Goal: Task Accomplishment & Management: Complete application form

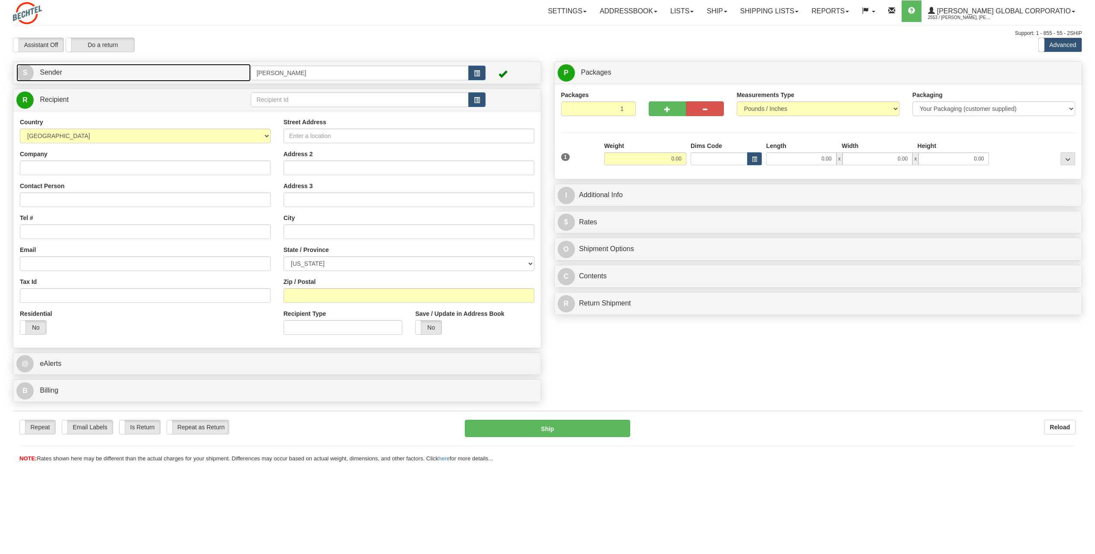
click at [25, 72] on span "S" at bounding box center [24, 72] width 17 height 17
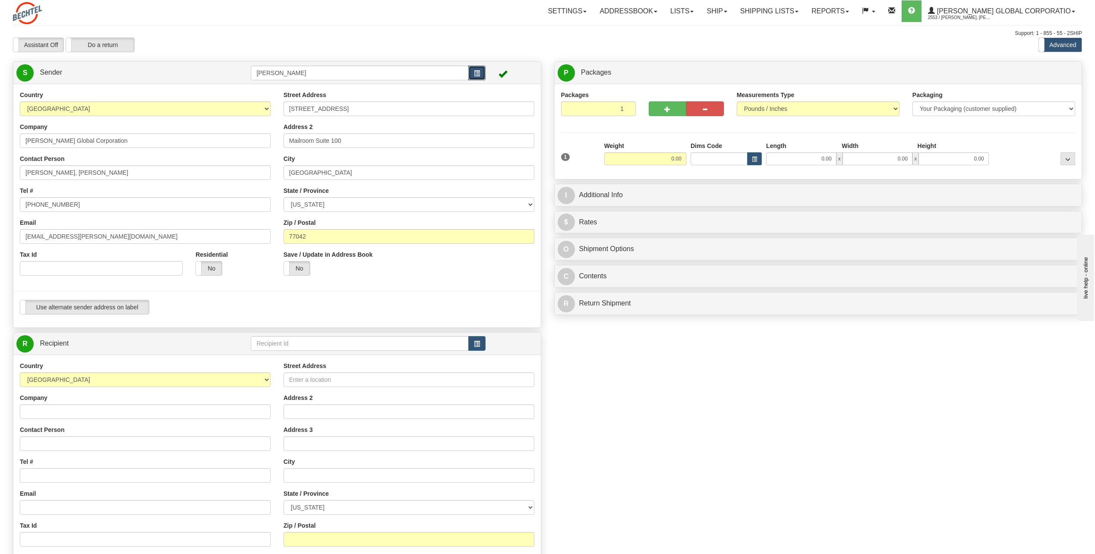
click at [475, 72] on span "button" at bounding box center [477, 74] width 6 height 6
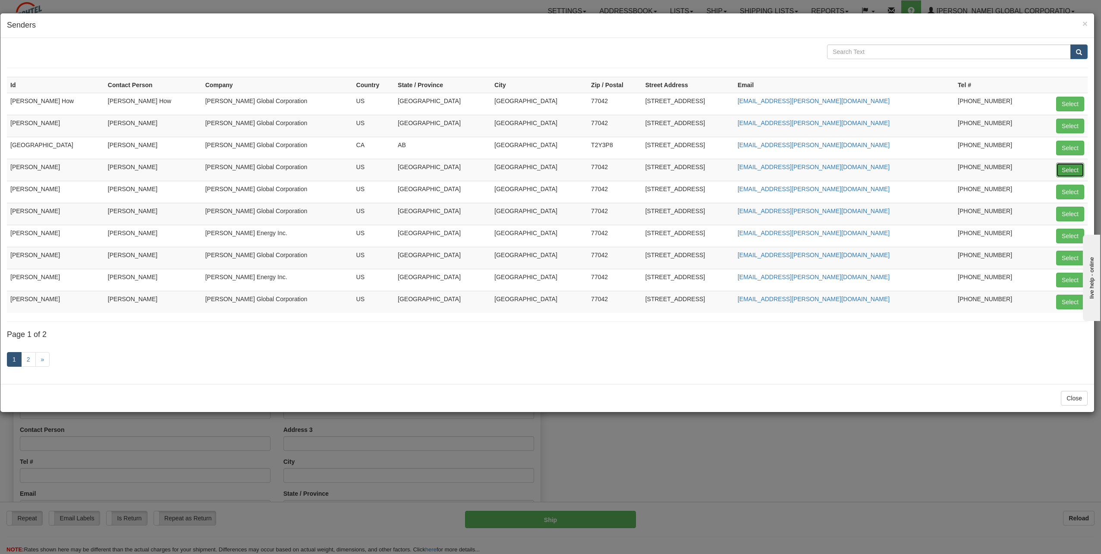
click at [1080, 170] on button "Select" at bounding box center [1070, 170] width 28 height 15
type input "[PERSON_NAME]"
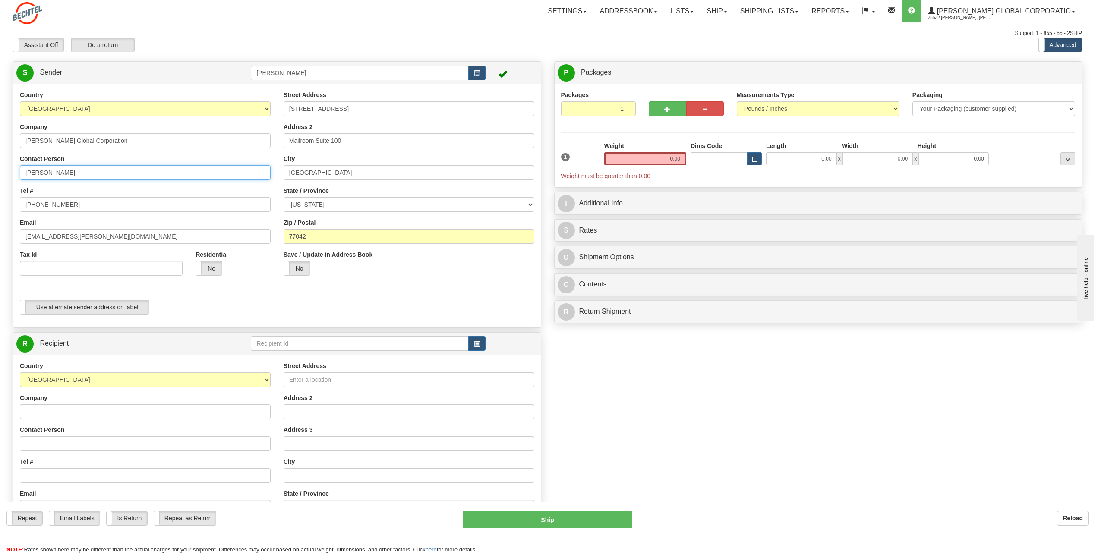
drag, startPoint x: 107, startPoint y: 175, endPoint x: 108, endPoint y: 179, distance: 4.6
click at [108, 179] on input "[PERSON_NAME]" at bounding box center [145, 172] width 251 height 15
type input "C"
type input "Zach Cole"
click at [65, 208] on input "[PHONE_NUMBER]" at bounding box center [145, 204] width 251 height 15
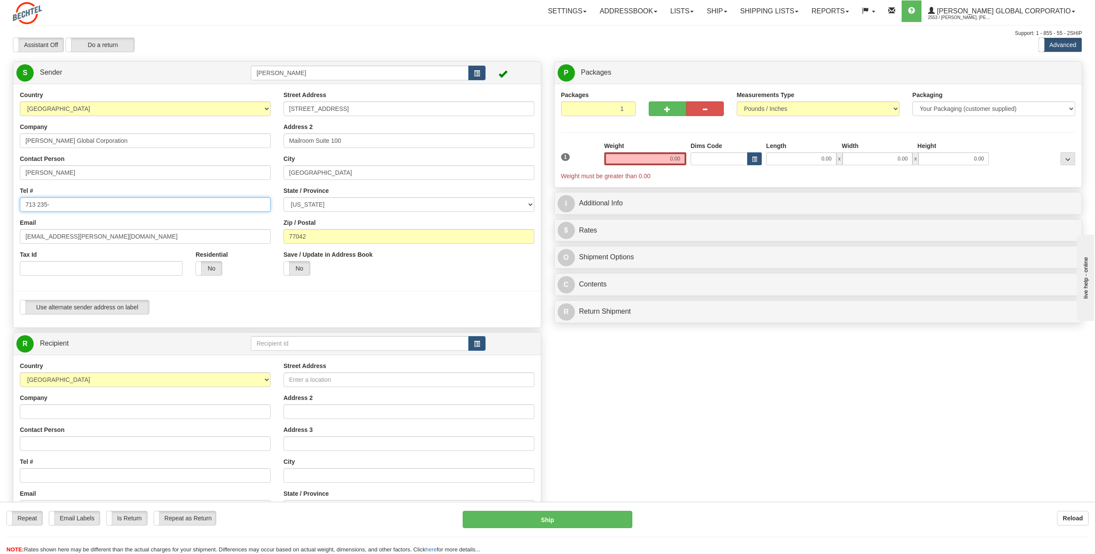
click at [61, 204] on input "713 235-" at bounding box center [145, 204] width 251 height 15
type input "713 235-6999"
drag, startPoint x: 53, startPoint y: 234, endPoint x: 18, endPoint y: 240, distance: 35.4
click at [18, 240] on div "Country [GEOGRAPHIC_DATA] [GEOGRAPHIC_DATA] [GEOGRAPHIC_DATA] [GEOGRAPHIC_DATA]…" at bounding box center [145, 187] width 264 height 192
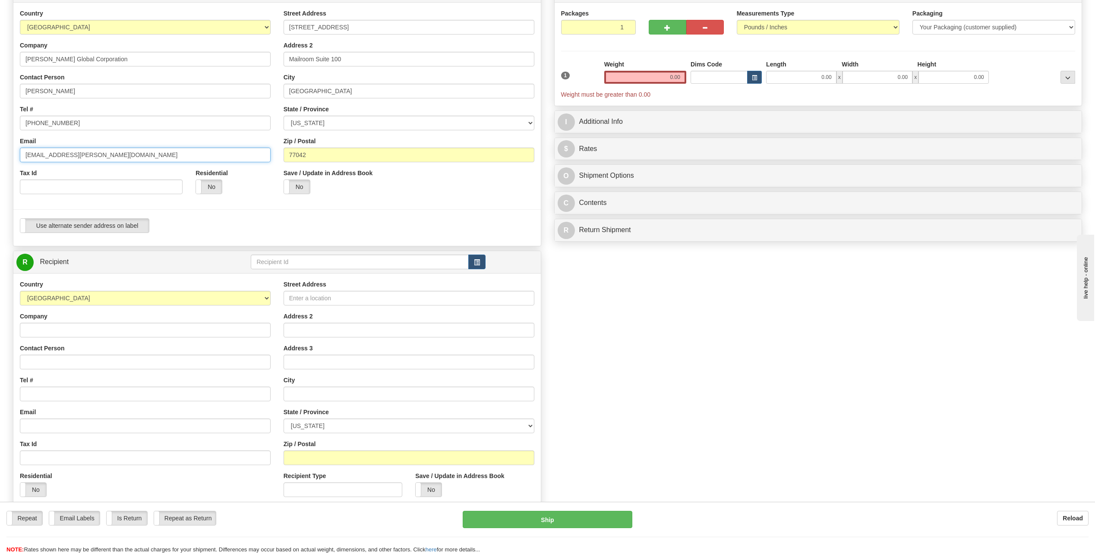
scroll to position [86, 0]
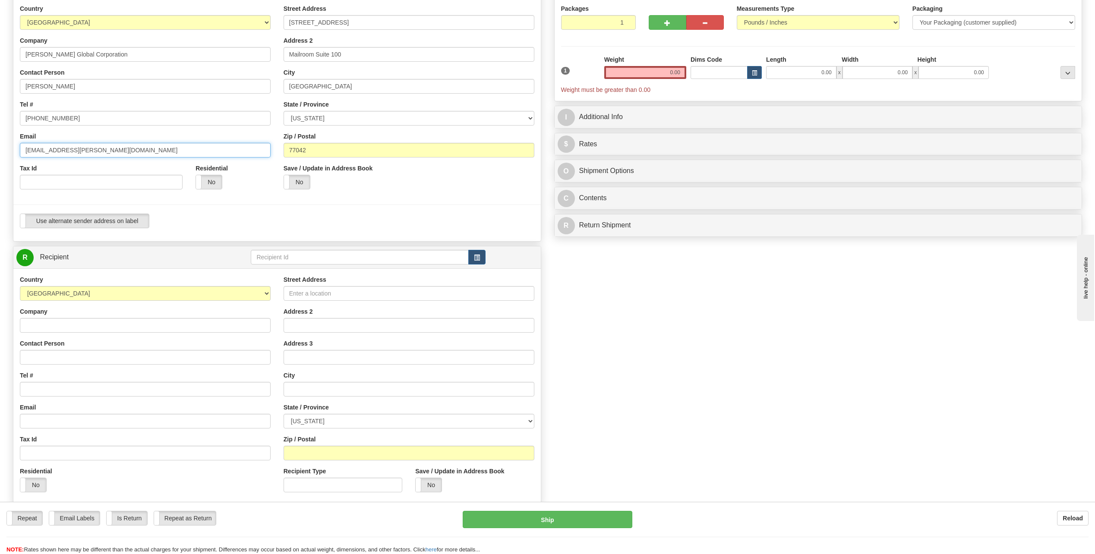
type input "[EMAIL_ADDRESS][PERSON_NAME][DOMAIN_NAME]"
click at [36, 321] on input "Company" at bounding box center [145, 325] width 251 height 15
type input "Bechtel Thacker Pass"
click at [218, 336] on div "Country [GEOGRAPHIC_DATA] [GEOGRAPHIC_DATA] [GEOGRAPHIC_DATA] [GEOGRAPHIC_DATA]…" at bounding box center [145, 387] width 264 height 224
click at [44, 354] on input "Contact Person" at bounding box center [145, 357] width 251 height 15
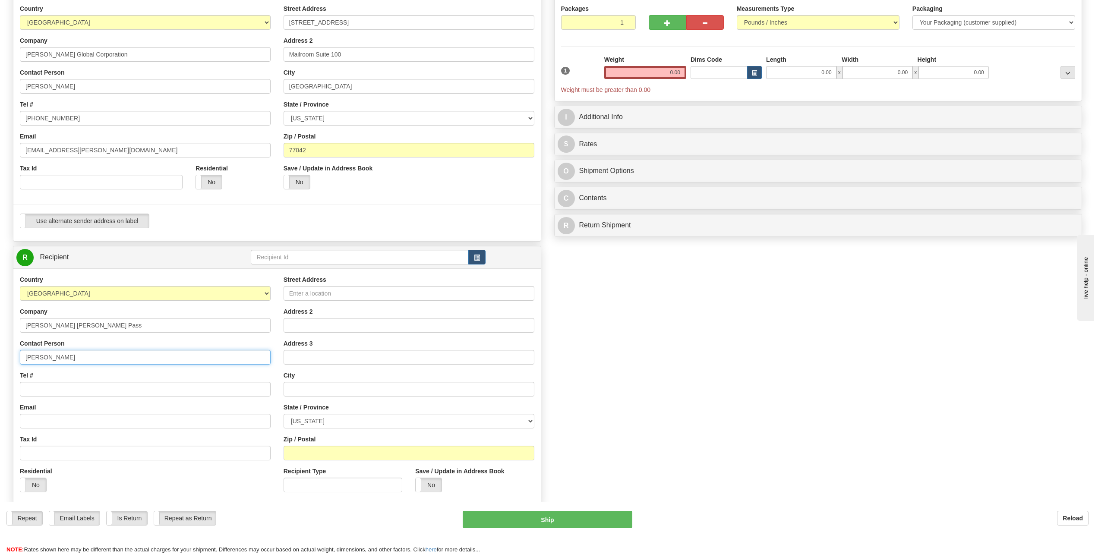
type input "[PERSON_NAME]"
click at [57, 391] on input "Tel #" at bounding box center [145, 389] width 251 height 15
type input "[PHONE_NUMBER]"
type input "[EMAIL_ADDRESS][PERSON_NAME][DOMAIN_NAME]"
type input "[STREET_ADDRESS]"
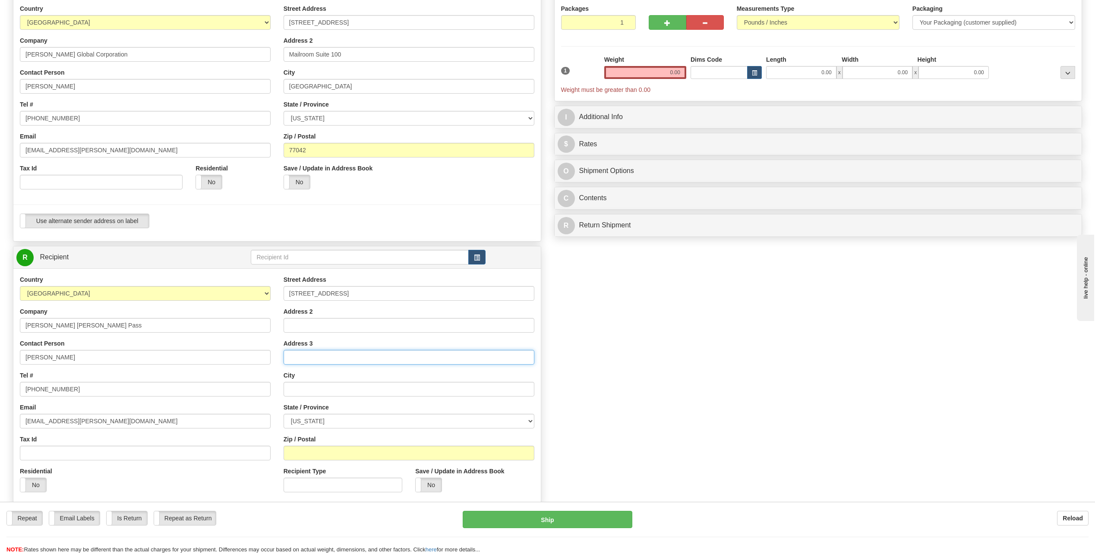
type input "Victoria"
select select "[GEOGRAPHIC_DATA]"
type input "77904"
click at [380, 291] on input "[STREET_ADDRESS]" at bounding box center [409, 293] width 251 height 15
type input "1"
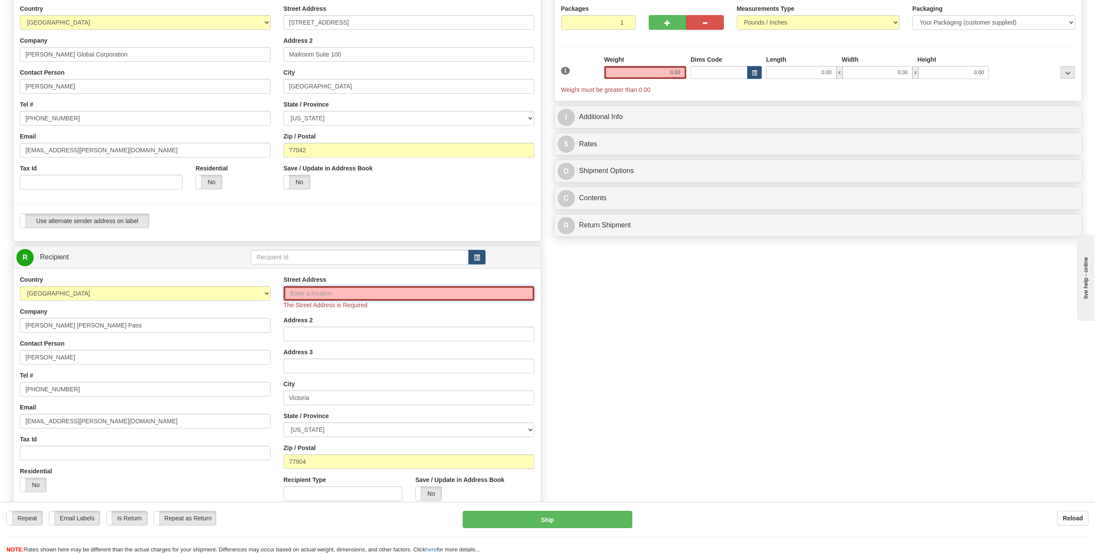
click at [314, 290] on input "Street Address" at bounding box center [409, 293] width 251 height 15
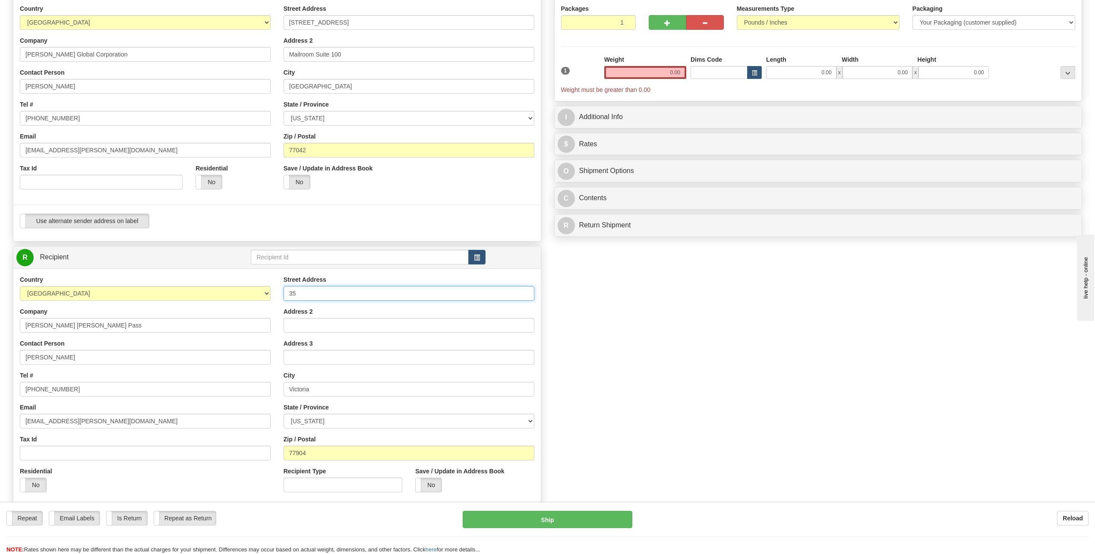
type input "35 West First Strret"
type input "Suite 113"
click at [372, 293] on input "[STREET_ADDRESS]" at bounding box center [409, 293] width 251 height 15
type input "1"
type input "35 West First Strret"
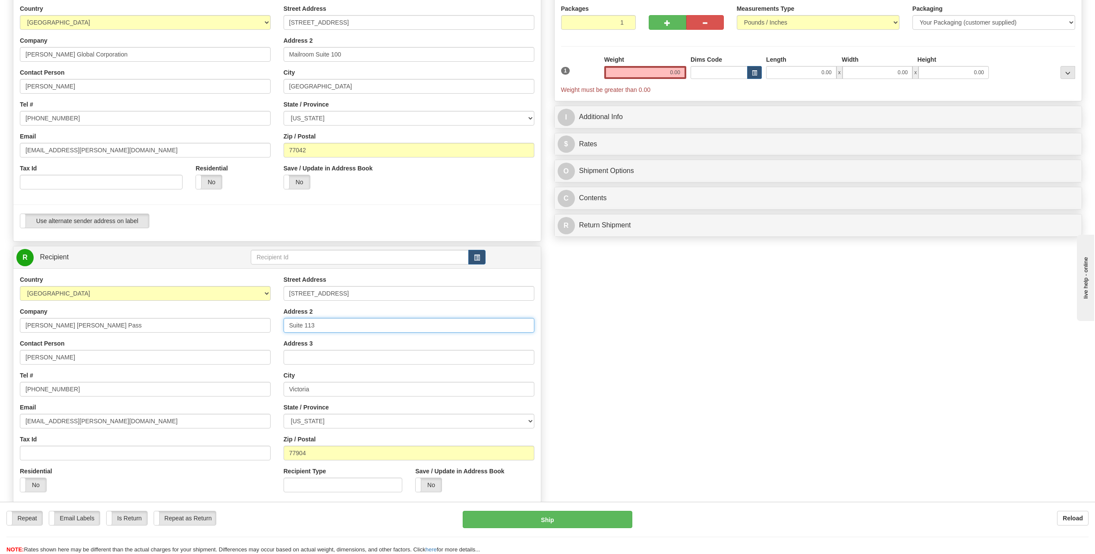
click at [325, 325] on input "Suite 113" at bounding box center [409, 325] width 251 height 15
type input "S"
click at [326, 391] on input "Victoria" at bounding box center [409, 389] width 251 height 15
type input "V"
type input "Winnemucca"
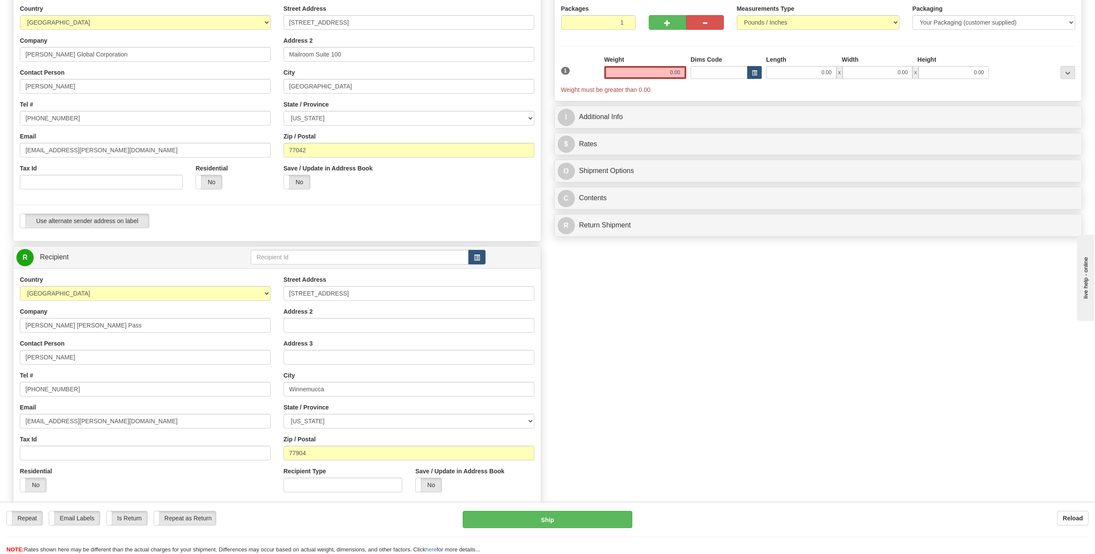
click at [656, 430] on div "Create a label for the return Create Pickup Without Label S" at bounding box center [547, 269] width 1082 height 589
click at [531, 417] on select "[US_STATE] [US_STATE] [US_STATE] [US_STATE] Armed Forces America Armed Forces E…" at bounding box center [409, 421] width 251 height 15
select select "NV"
click at [284, 414] on select "[US_STATE] [US_STATE] [US_STATE] [US_STATE] Armed Forces America Armed Forces E…" at bounding box center [409, 421] width 251 height 15
click at [327, 450] on input "77904" at bounding box center [409, 453] width 251 height 15
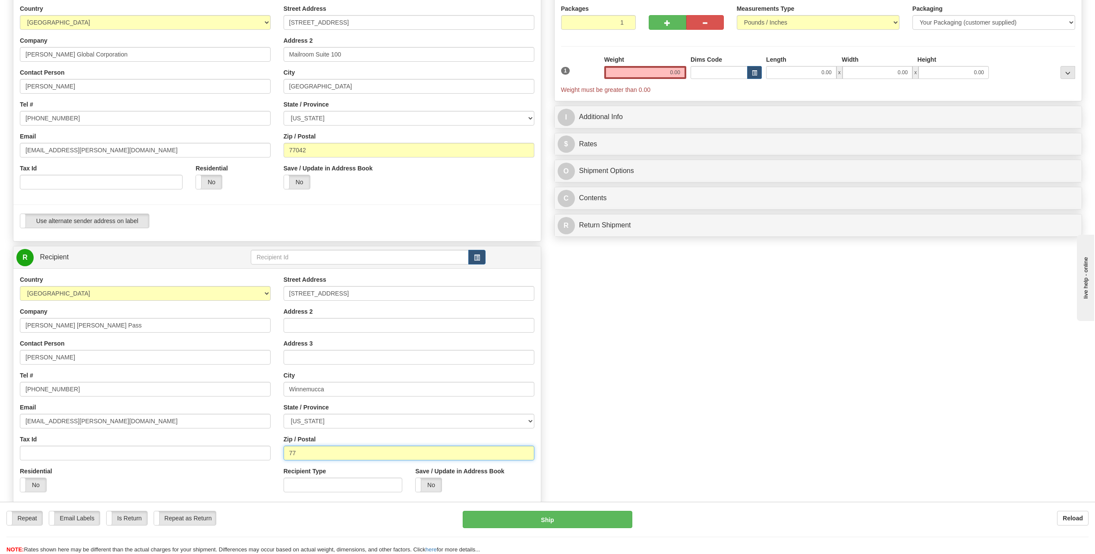
type input "7"
type input "89445"
click at [702, 412] on div "Create a label for the return Create Pickup Without Label S" at bounding box center [547, 269] width 1082 height 589
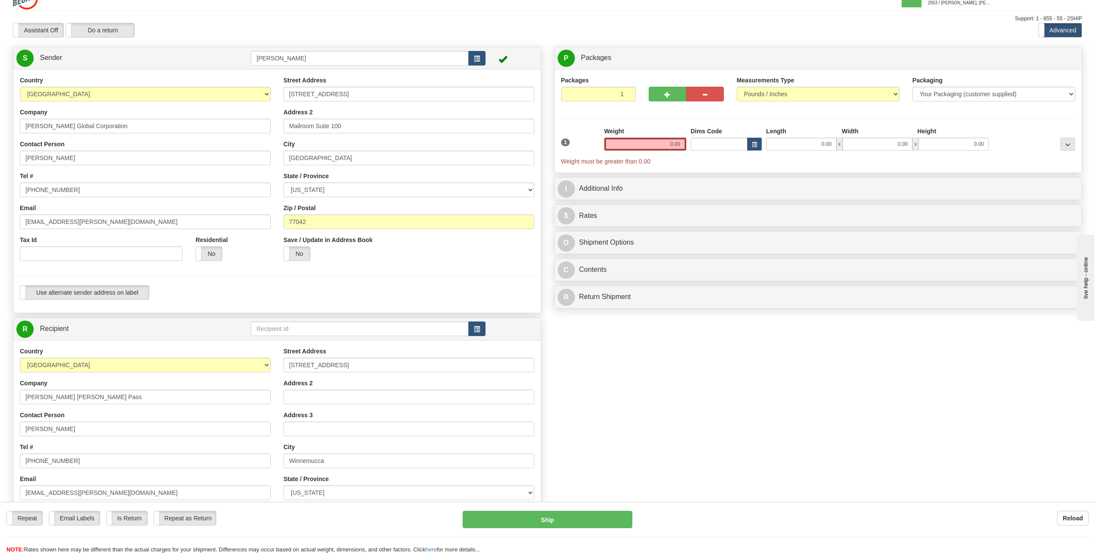
scroll to position [0, 0]
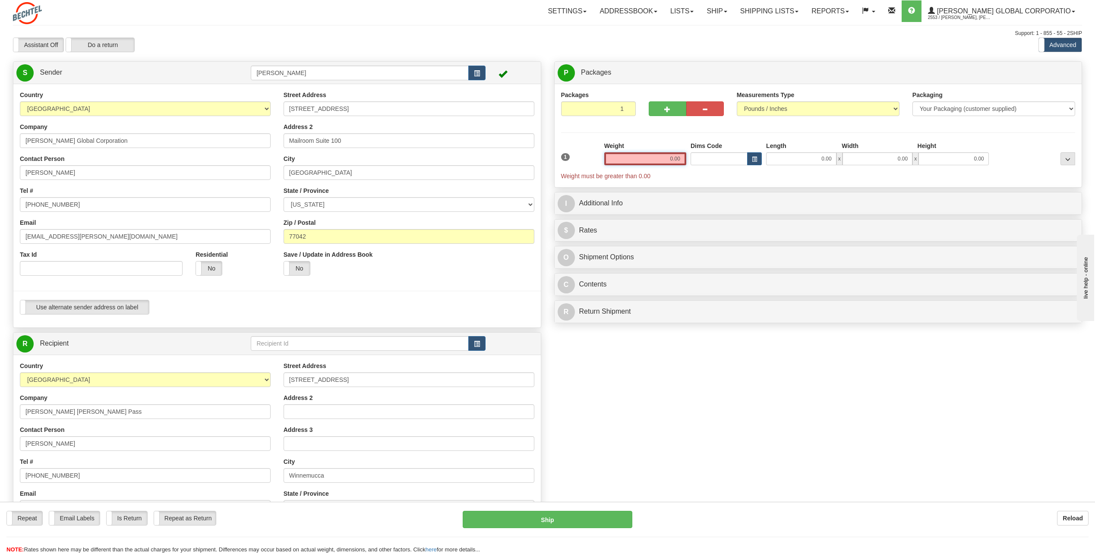
drag, startPoint x: 664, startPoint y: 157, endPoint x: 787, endPoint y: 157, distance: 123.0
click at [787, 157] on div "1 Weight 0.00 Dims Code 0.00" at bounding box center [818, 161] width 519 height 39
type input "6.00"
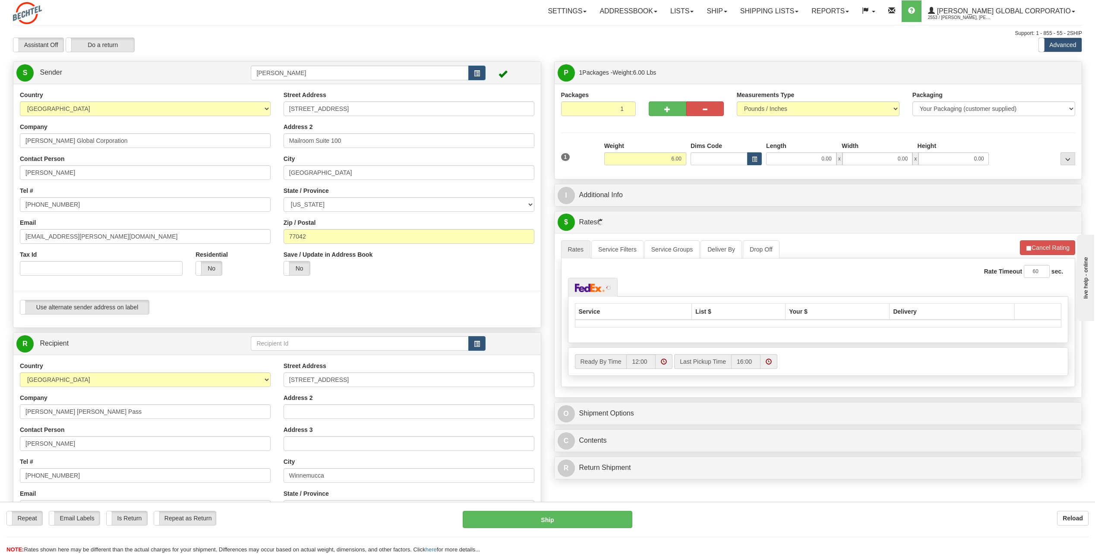
click at [760, 365] on div "Create a label for the return Create Pickup Without Label S" at bounding box center [547, 355] width 1082 height 589
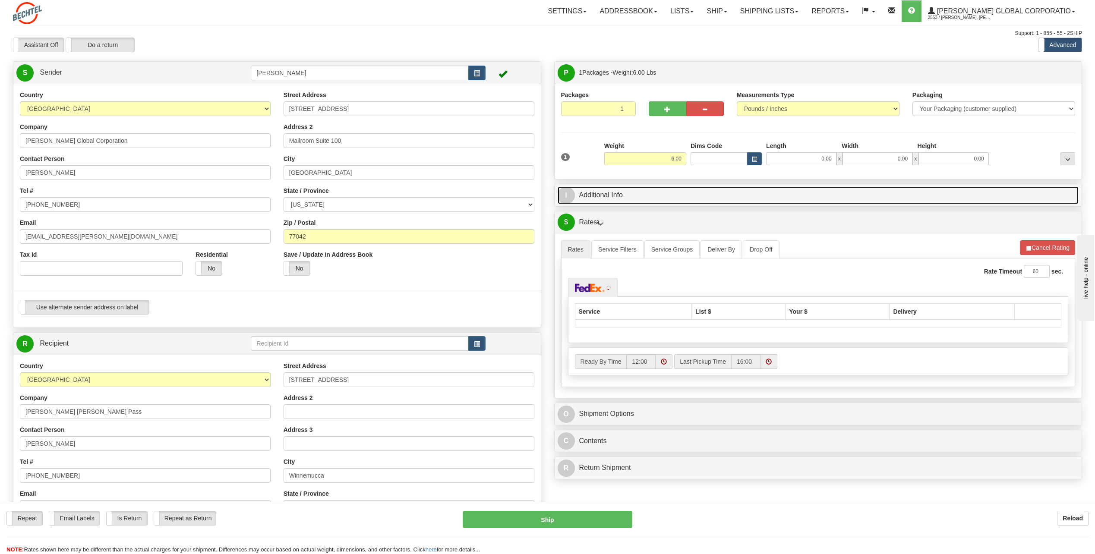
click at [574, 195] on span "I" at bounding box center [566, 195] width 17 height 17
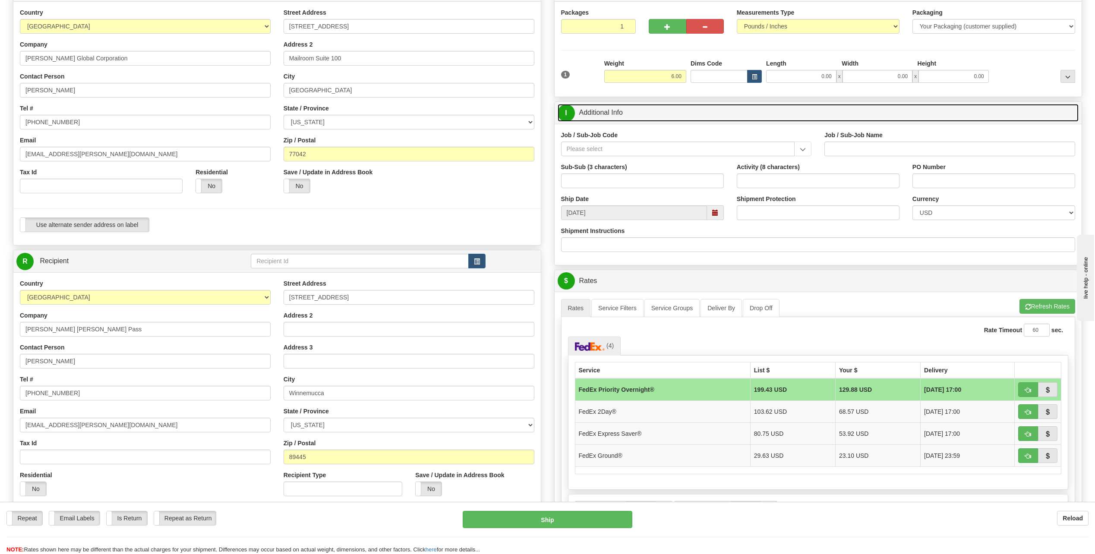
scroll to position [129, 0]
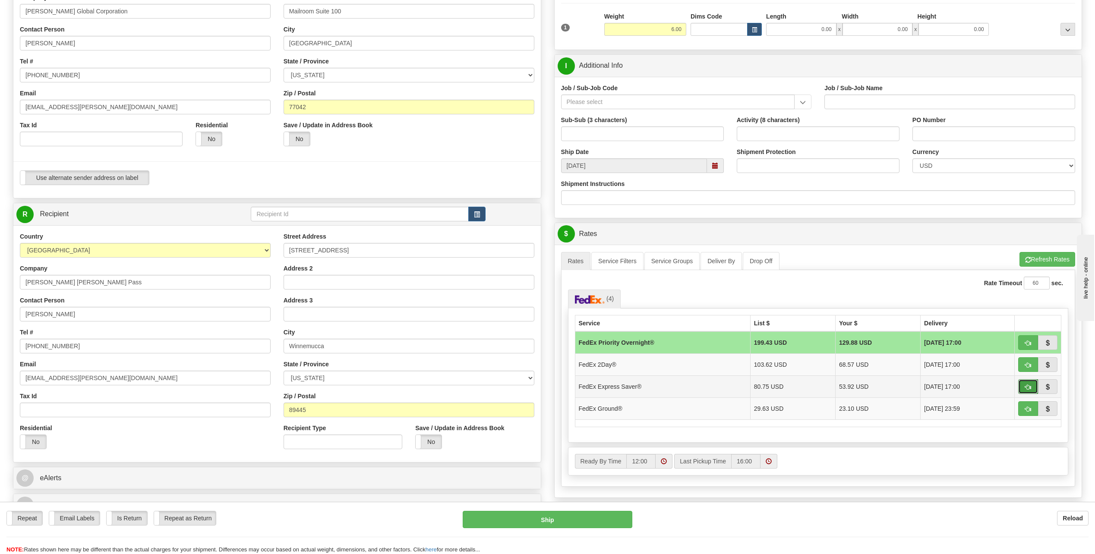
click at [1030, 387] on span "button" at bounding box center [1028, 387] width 6 height 6
type input "20"
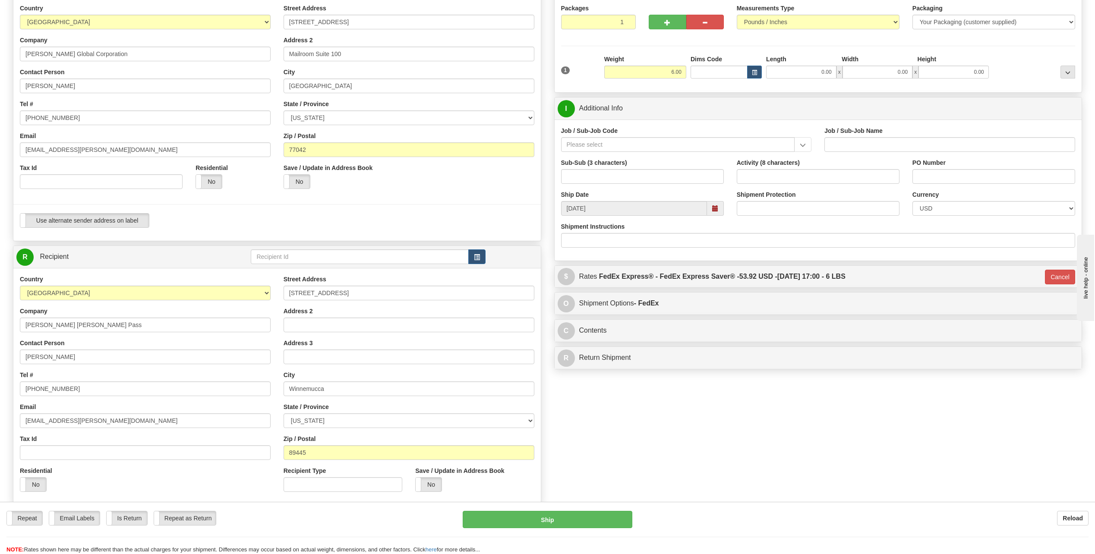
scroll to position [86, 0]
click at [590, 146] on input "Job / Sub-Job Code" at bounding box center [678, 145] width 234 height 15
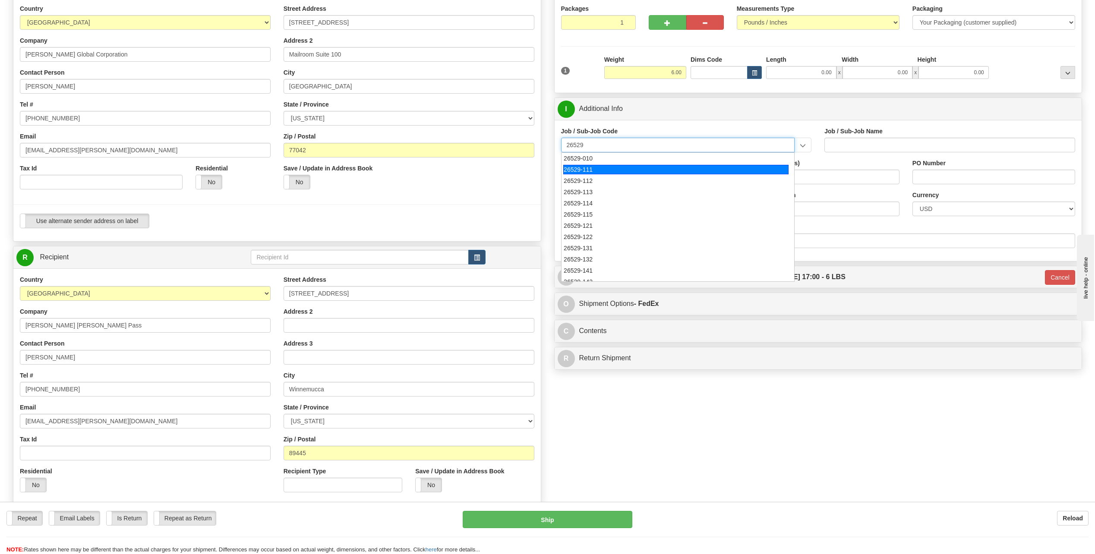
click at [575, 172] on div "26529-111" at bounding box center [675, 169] width 225 height 9
type input "26529-111"
type input "[PERSON_NAME] PASS PROJECT - HOME OFFICES USA NATIONALS"
type input "26529-111"
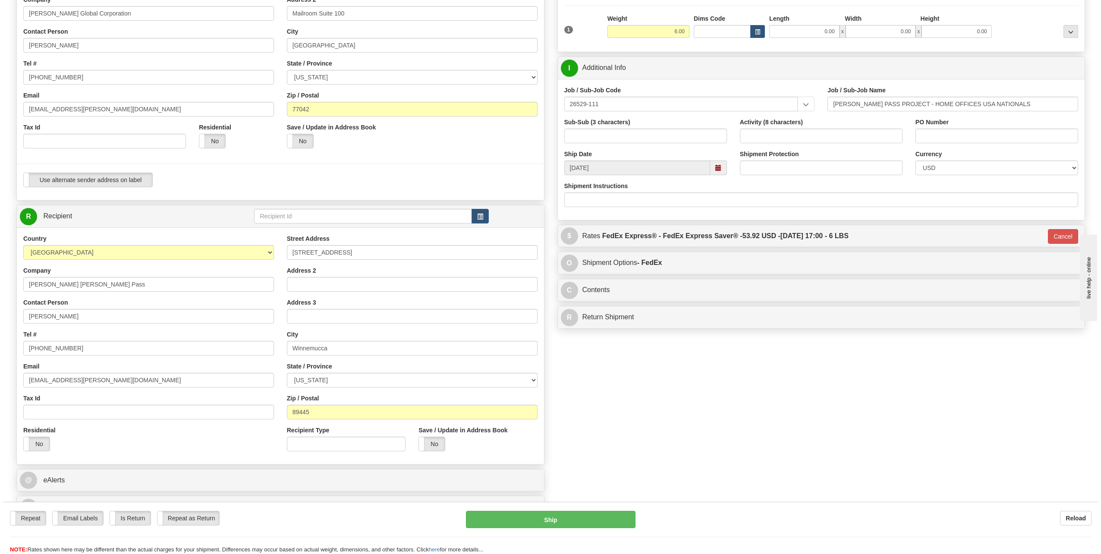
scroll to position [129, 0]
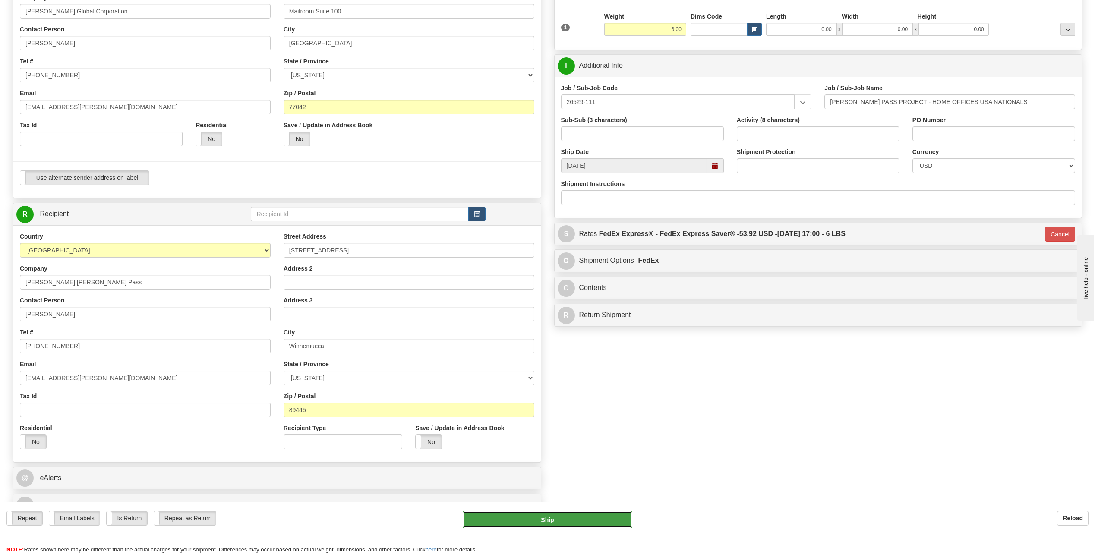
click at [589, 517] on button "Ship" at bounding box center [548, 519] width 170 height 17
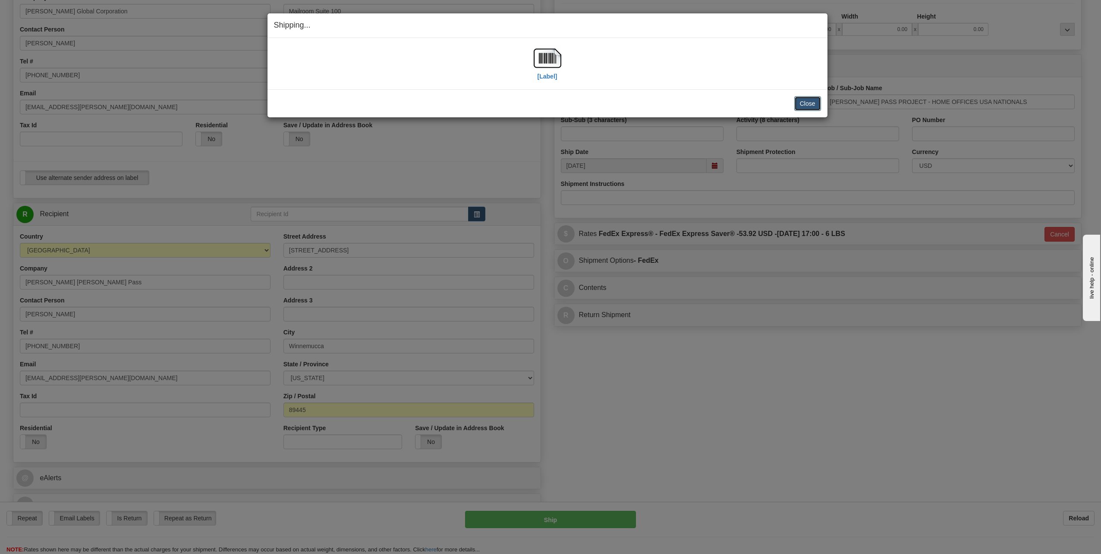
click at [806, 106] on button "Close" at bounding box center [807, 103] width 27 height 15
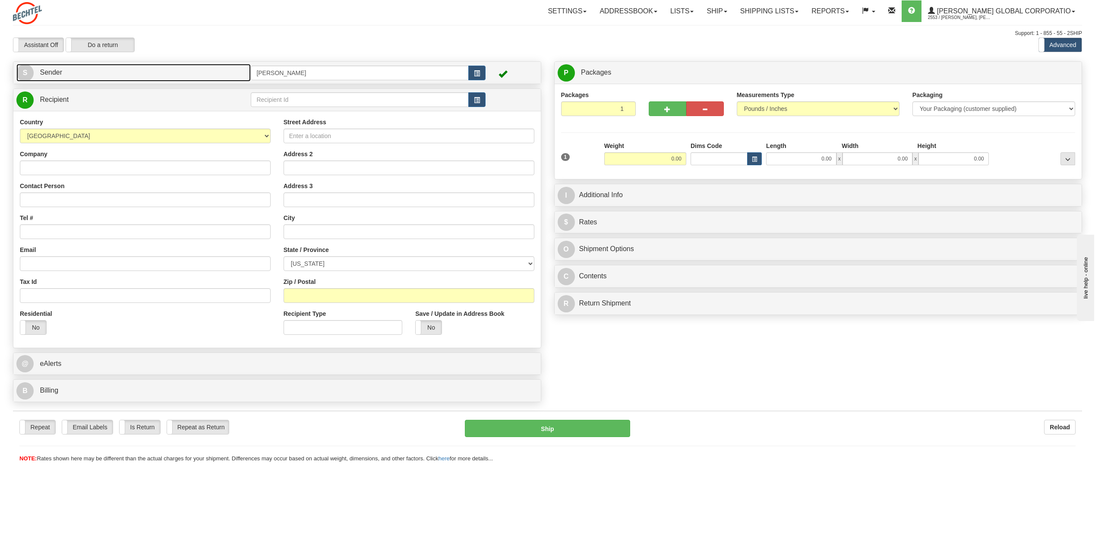
click at [24, 71] on span "S" at bounding box center [24, 72] width 17 height 17
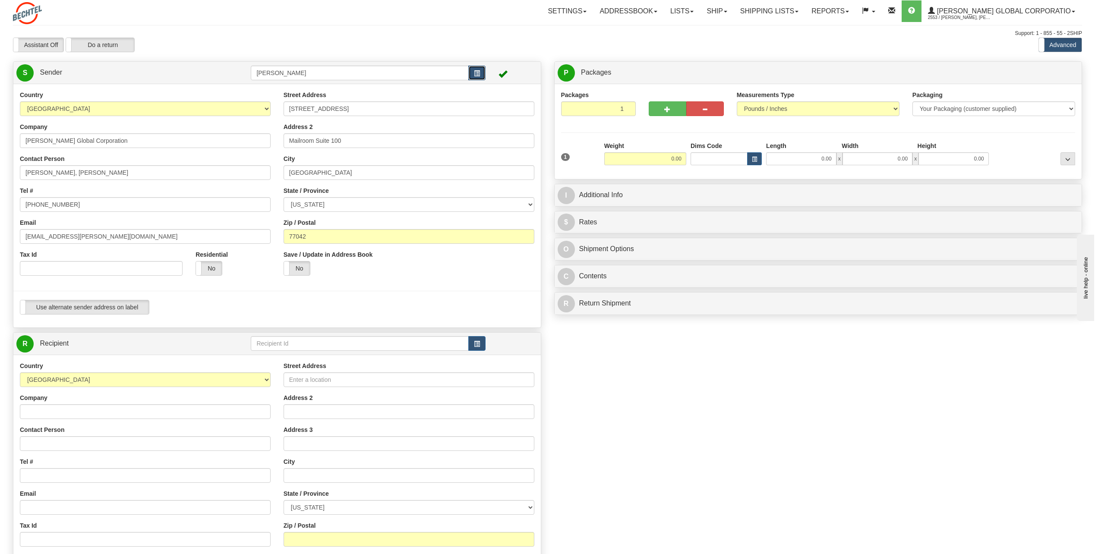
click at [476, 72] on span "button" at bounding box center [477, 74] width 6 height 6
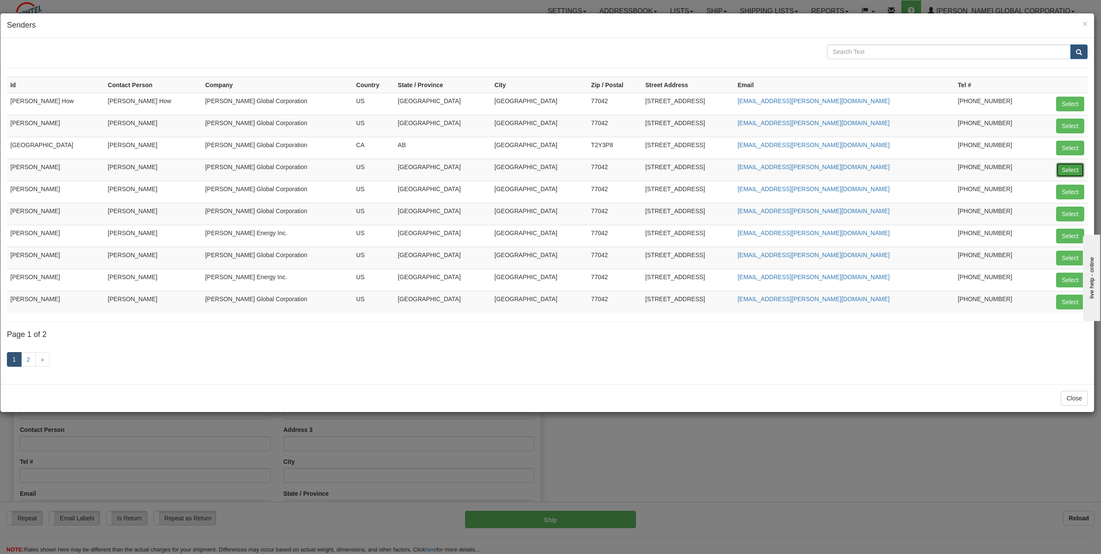
click at [1068, 166] on button "Select" at bounding box center [1070, 170] width 28 height 15
type input "[PERSON_NAME]"
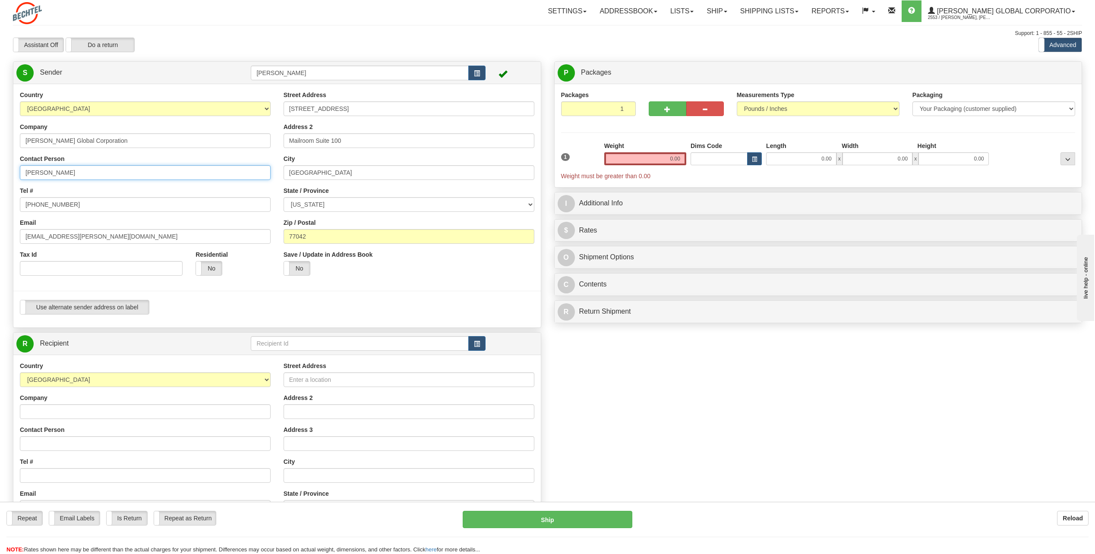
click at [98, 178] on input "[PERSON_NAME]" at bounding box center [145, 172] width 251 height 15
type input "C"
type input "[PERSON_NAME]"
click at [159, 160] on div "Contact Person [PERSON_NAME]" at bounding box center [145, 166] width 251 height 25
click at [81, 200] on input "[PHONE_NUMBER]" at bounding box center [145, 204] width 251 height 15
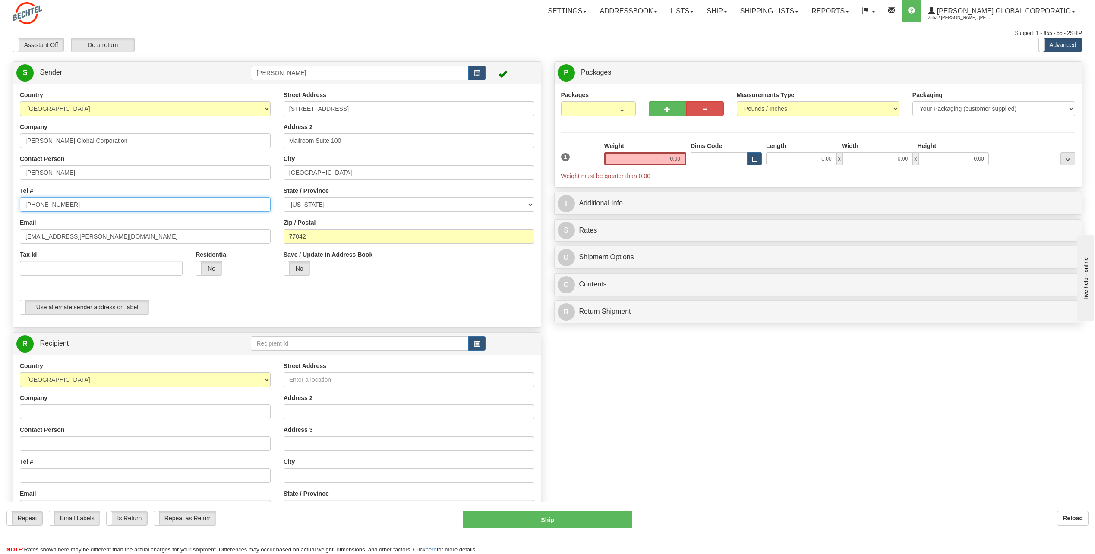
type input "[PHONE_NUMBER]"
click at [164, 182] on div "Country [GEOGRAPHIC_DATA] [GEOGRAPHIC_DATA] [GEOGRAPHIC_DATA] [GEOGRAPHIC_DATA]…" at bounding box center [145, 187] width 264 height 192
drag, startPoint x: 53, startPoint y: 236, endPoint x: -18, endPoint y: 241, distance: 70.5
click at [0, 241] on html "Training Course Close Toggle navigation Settings Shipping Preferences New Sende…" at bounding box center [547, 277] width 1095 height 554
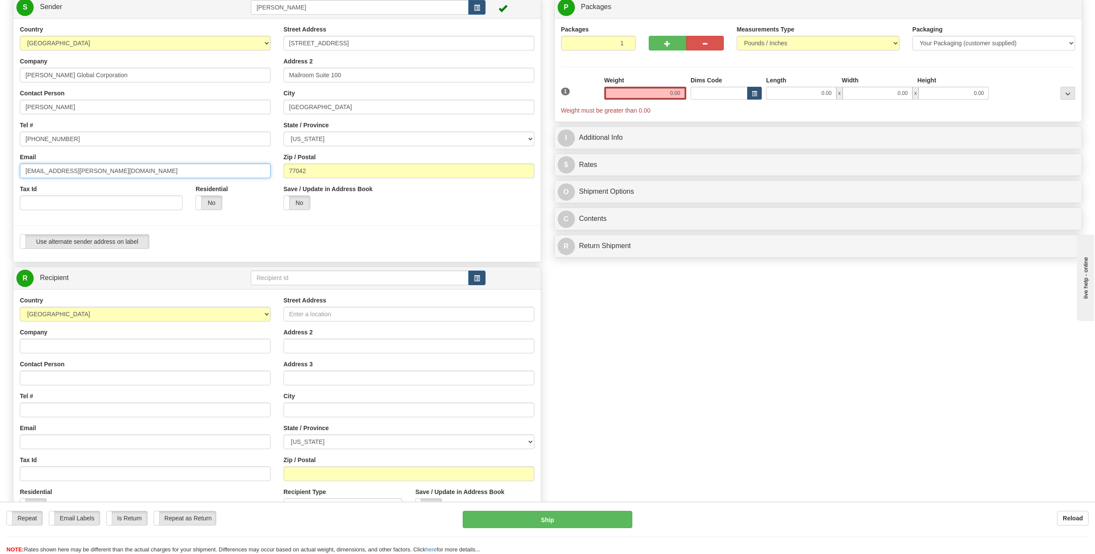
scroll to position [86, 0]
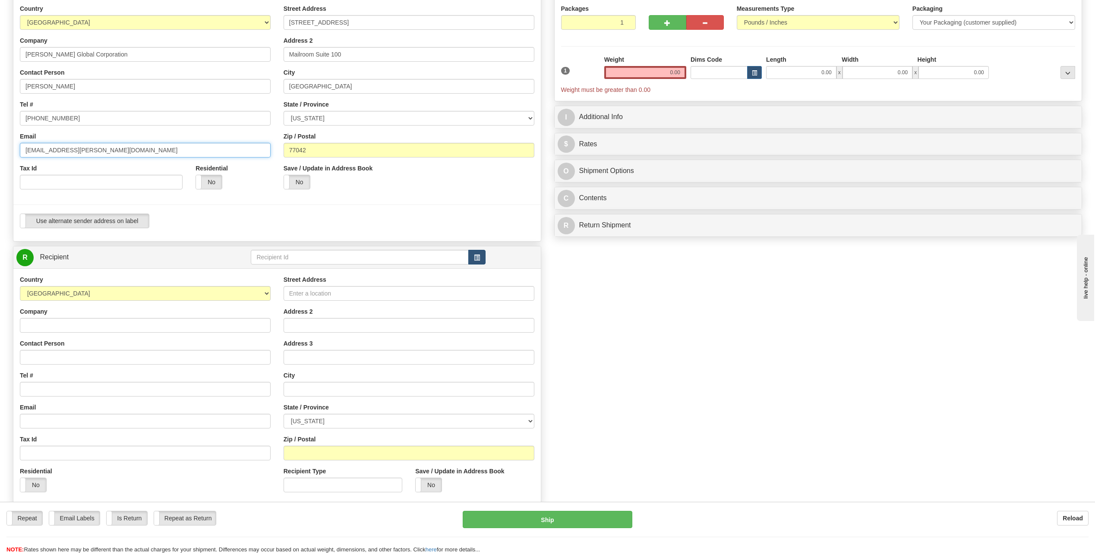
type input "[EMAIL_ADDRESS][PERSON_NAME][DOMAIN_NAME]"
click at [474, 257] on span "button" at bounding box center [477, 258] width 6 height 6
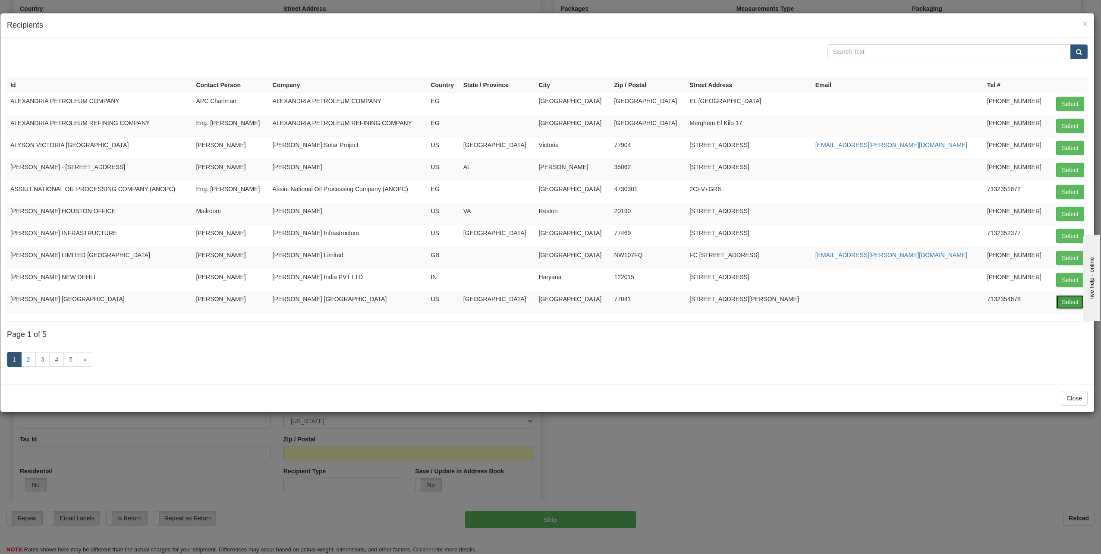
click at [1069, 300] on button "Select" at bounding box center [1070, 302] width 28 height 15
type input "[PERSON_NAME] [GEOGRAPHIC_DATA]"
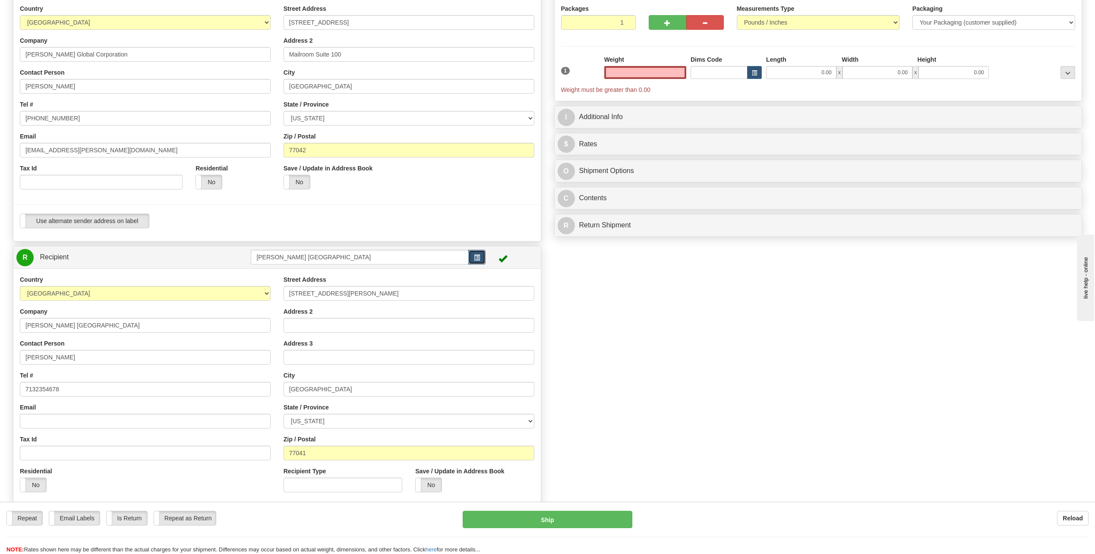
type input "0.00"
click at [476, 261] on button "button" at bounding box center [476, 257] width 17 height 15
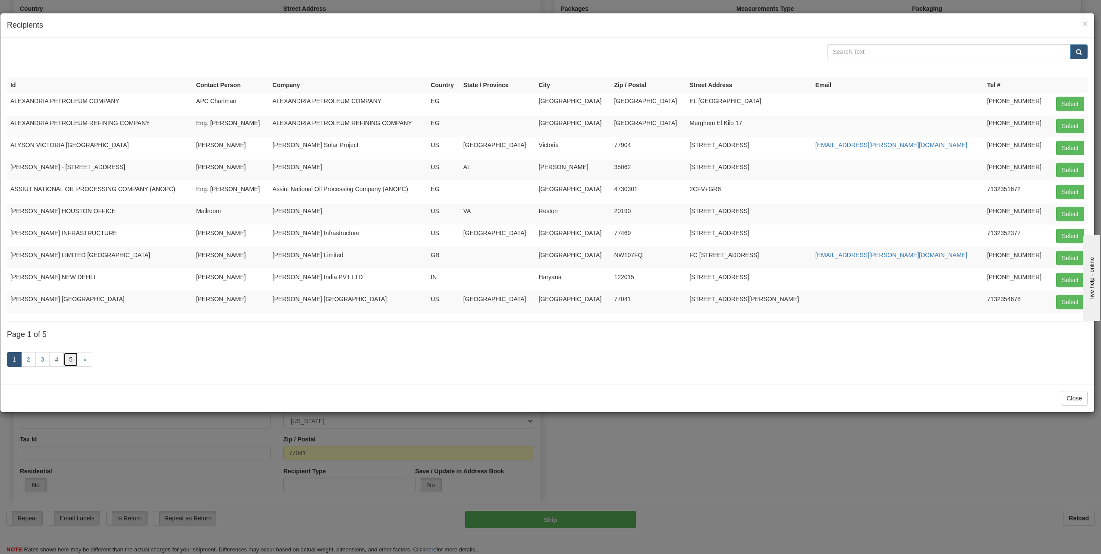
click at [70, 361] on link "5" at bounding box center [70, 359] width 15 height 15
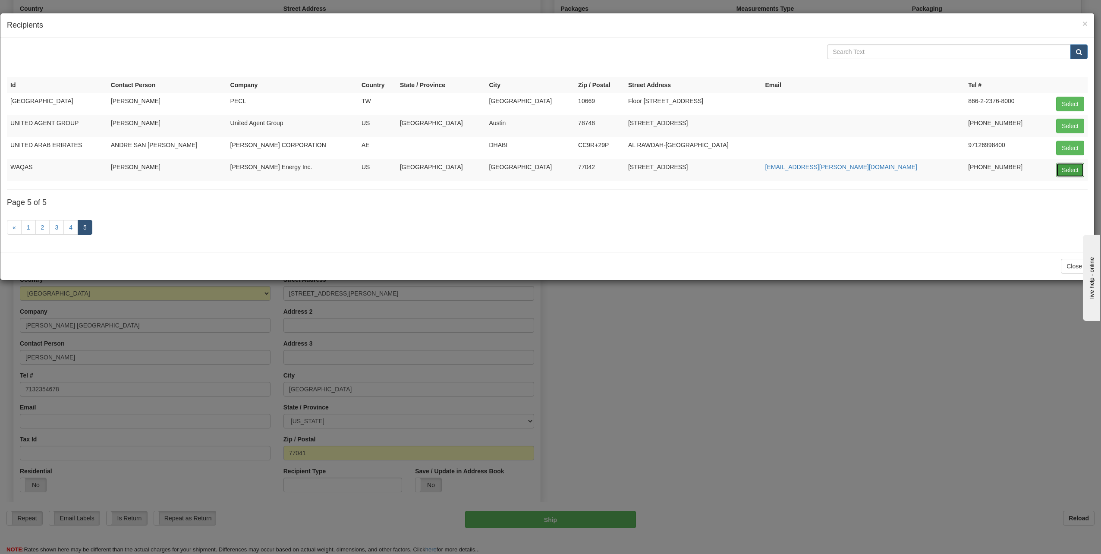
click at [1062, 168] on button "Select" at bounding box center [1070, 170] width 28 height 15
type input "WAQAS"
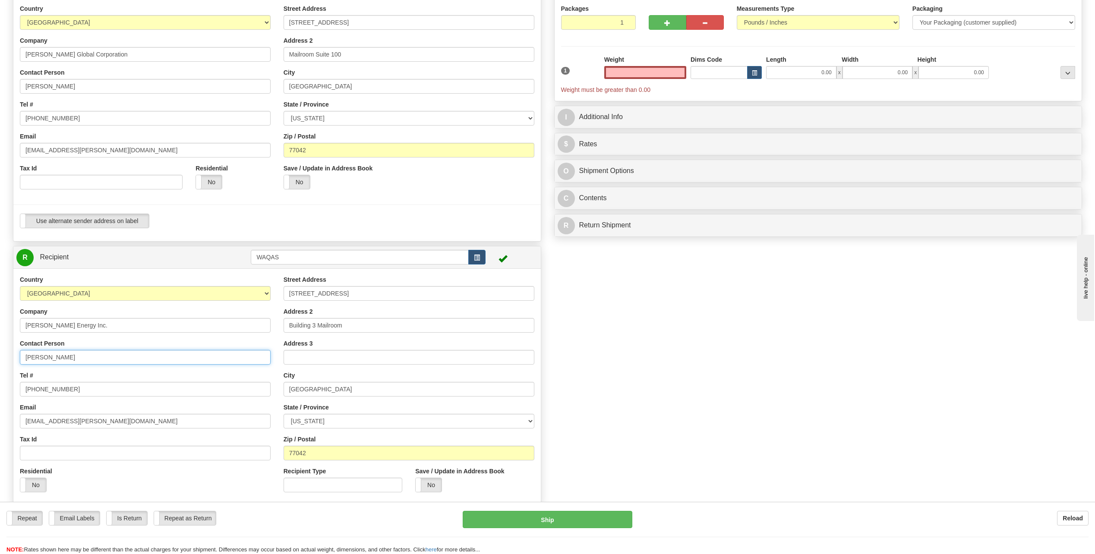
type input "0.00"
click at [79, 361] on input "[PERSON_NAME]" at bounding box center [145, 357] width 251 height 15
type input "W"
type input "[PERSON_NAME]"
click at [76, 392] on input "[PHONE_NUMBER]" at bounding box center [145, 389] width 251 height 15
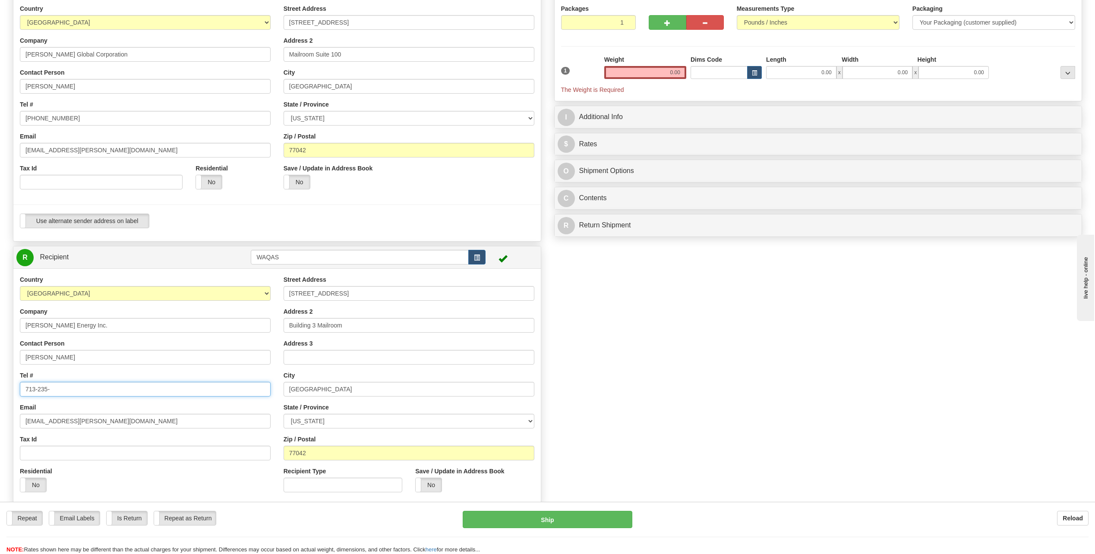
click at [65, 393] on input "713-235-" at bounding box center [145, 389] width 251 height 15
type input "[PHONE_NUMBER]"
drag, startPoint x: 50, startPoint y: 421, endPoint x: 6, endPoint y: 418, distance: 43.3
click at [6, 418] on div "Create a label for the return Create Pickup Without Label S Sender [PERSON_NAME]" at bounding box center [276, 269] width 541 height 589
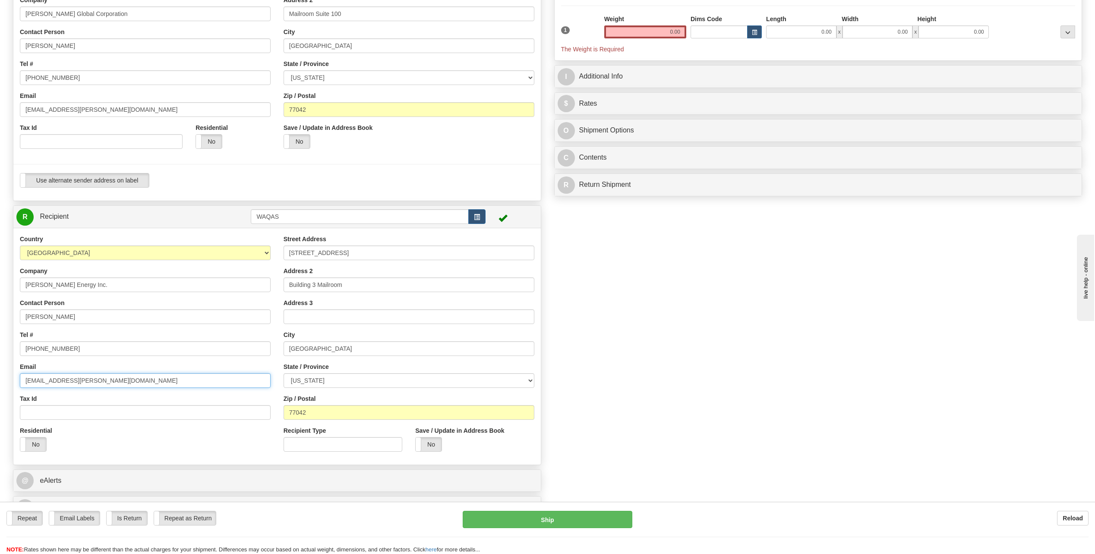
scroll to position [0, 0]
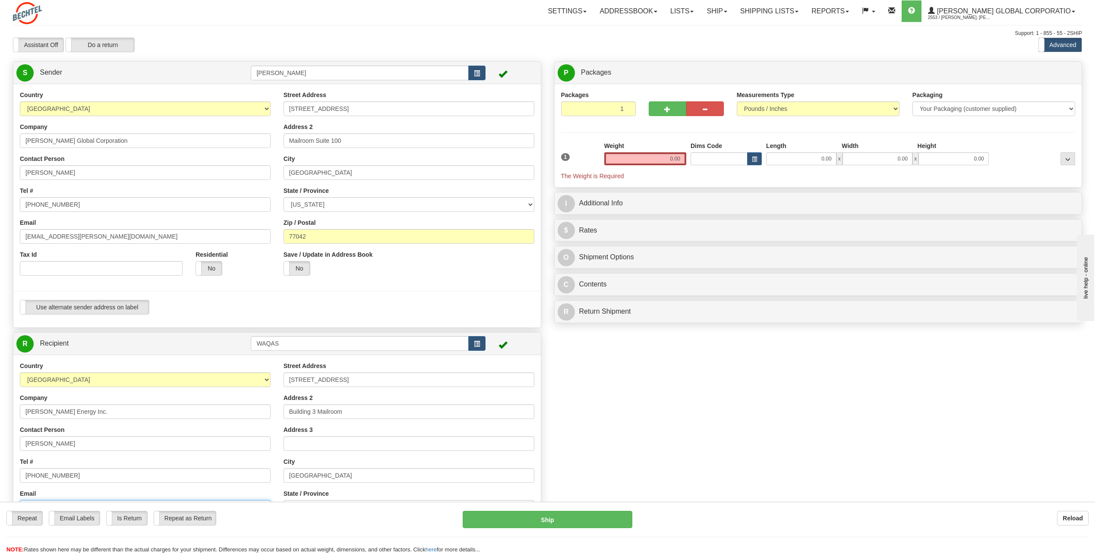
type input "[EMAIL_ADDRESS][PERSON_NAME][DOMAIN_NAME]"
drag, startPoint x: 670, startPoint y: 158, endPoint x: 707, endPoint y: 162, distance: 36.9
click at [706, 162] on div "1 Weight 0.00 Dims Code 0.00" at bounding box center [818, 161] width 519 height 39
type input "6.00"
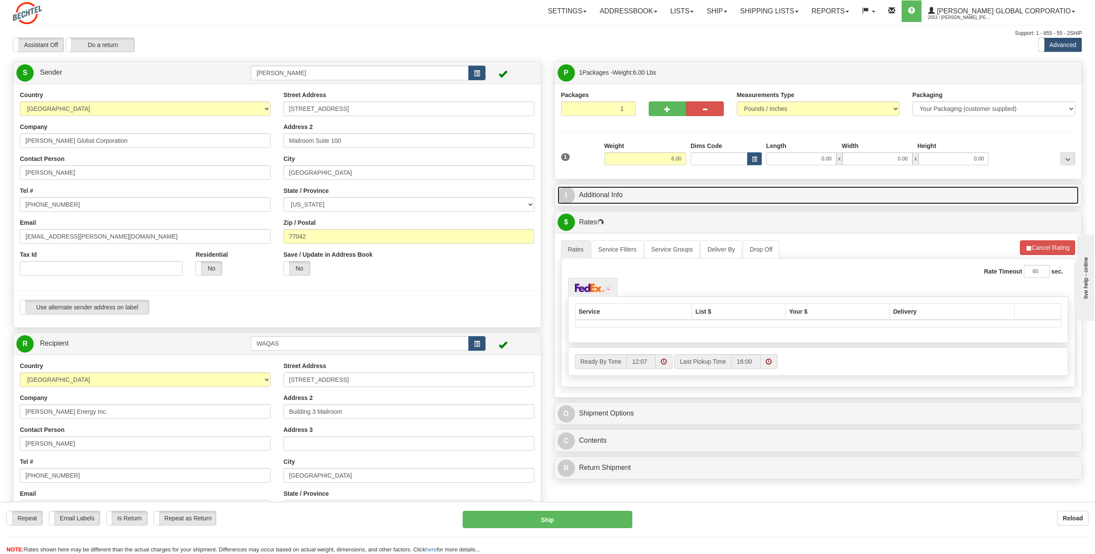
click at [567, 191] on span "I" at bounding box center [566, 195] width 17 height 17
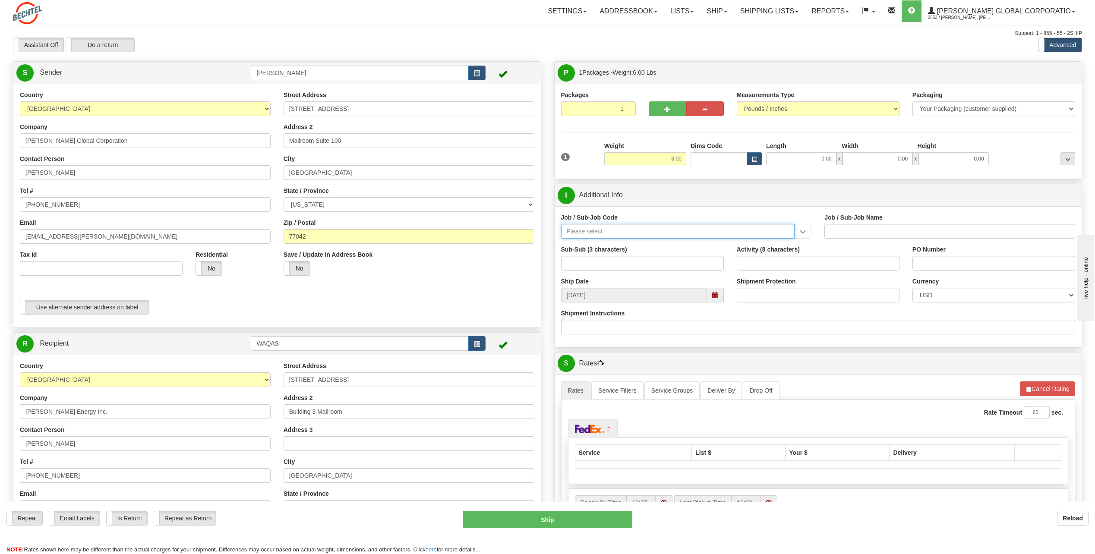
click at [596, 228] on input "Job / Sub-Job Code" at bounding box center [678, 231] width 234 height 15
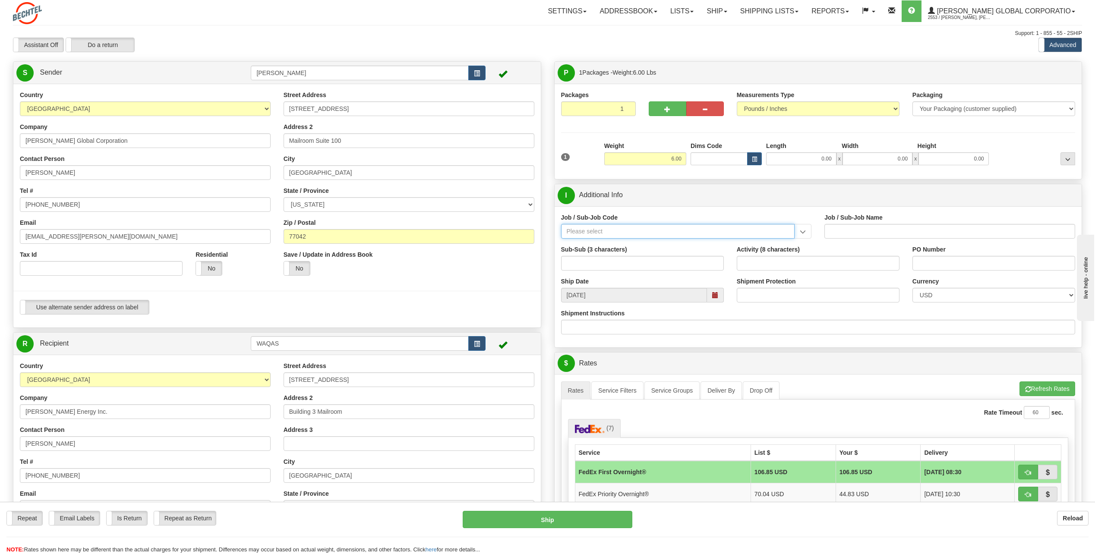
click at [598, 230] on input "Job / Sub-Job Code" at bounding box center [678, 231] width 234 height 15
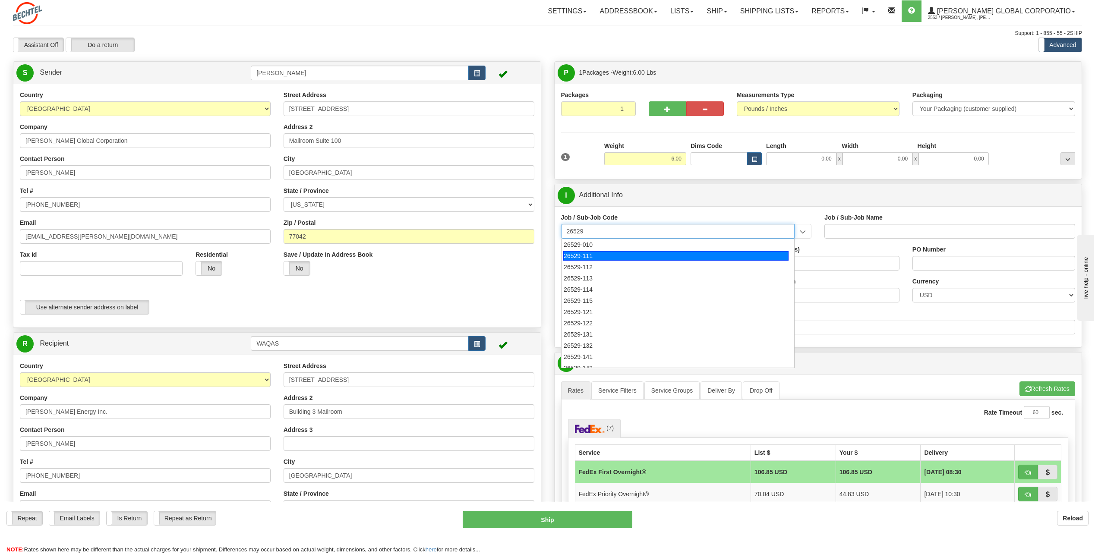
click at [591, 257] on div "26529-111" at bounding box center [675, 255] width 225 height 9
type input "26529-111"
type input "[PERSON_NAME] PASS PROJECT - HOME OFFICES USA NATIONALS"
type input "26529-111"
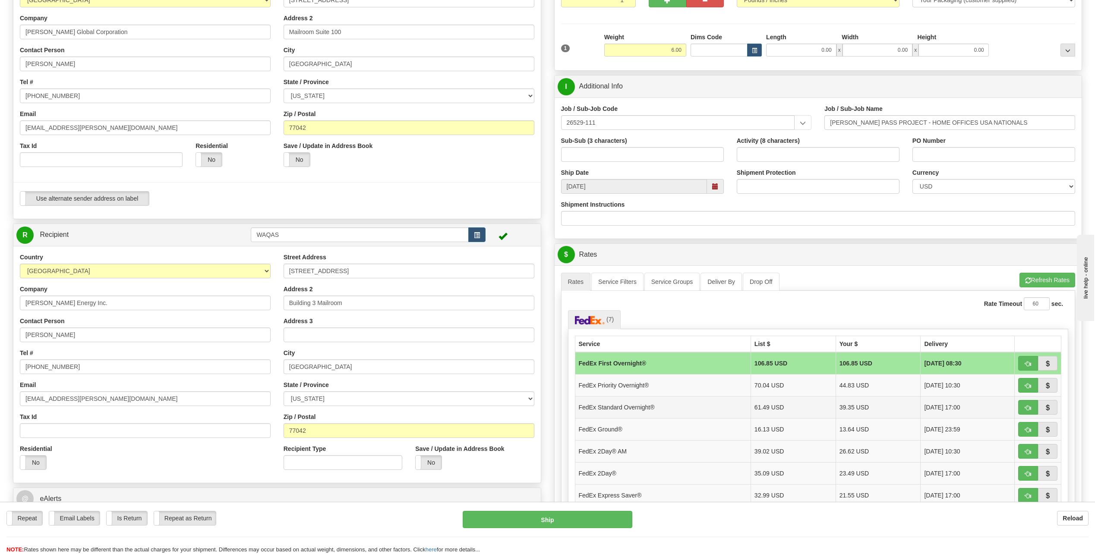
scroll to position [129, 0]
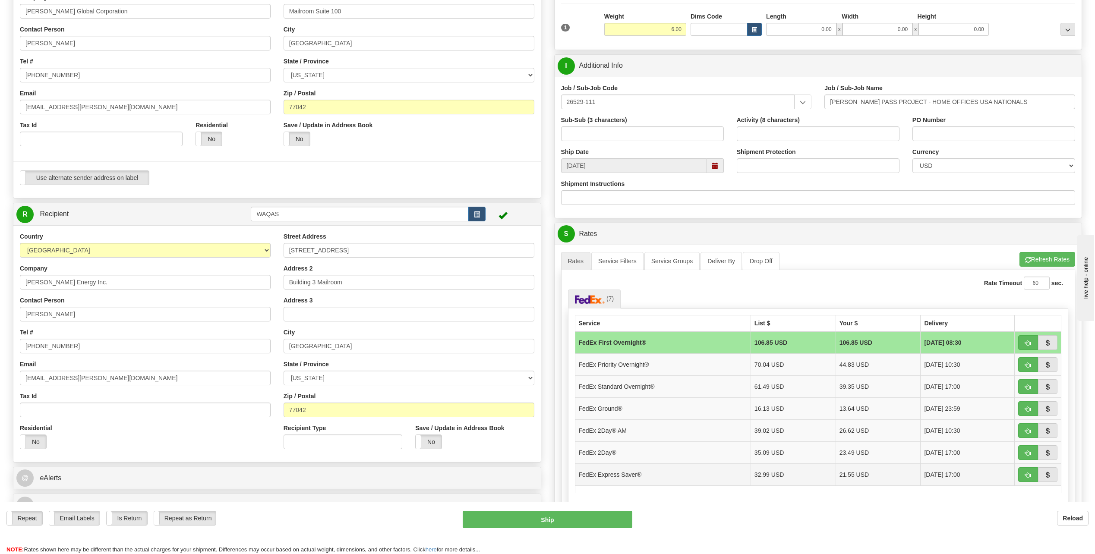
click at [643, 476] on td "FedEx Express Saver®" at bounding box center [663, 474] width 176 height 22
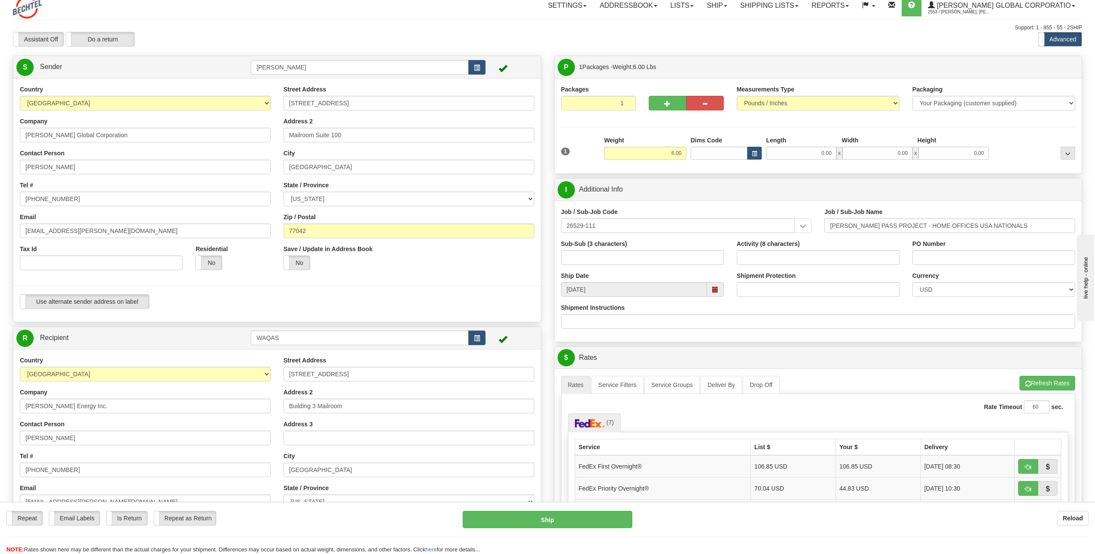
scroll to position [0, 0]
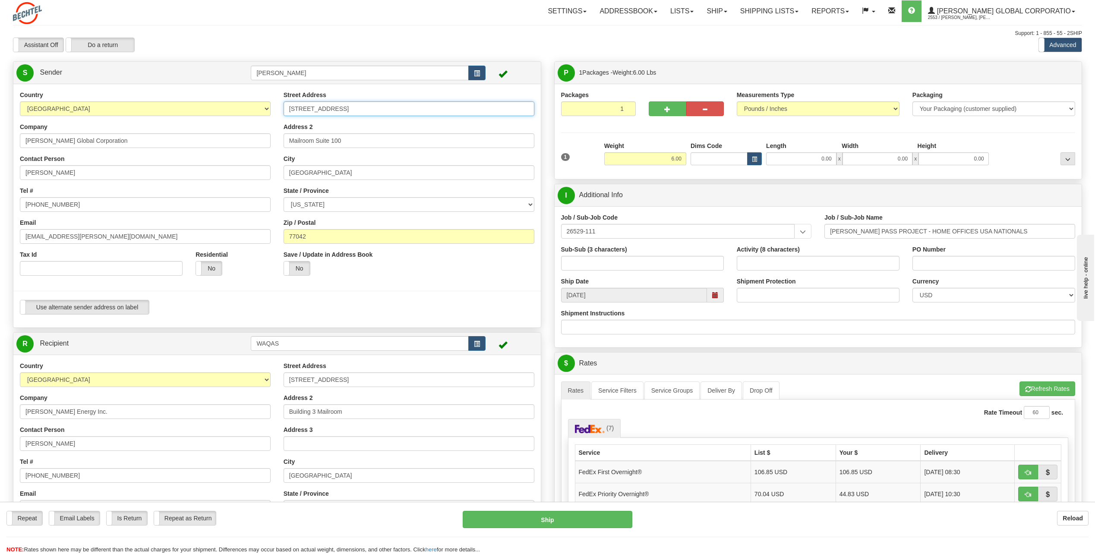
drag, startPoint x: 350, startPoint y: 108, endPoint x: 226, endPoint y: 113, distance: 124.4
click at [226, 113] on div "Country [GEOGRAPHIC_DATA] [GEOGRAPHIC_DATA] [GEOGRAPHIC_DATA] [GEOGRAPHIC_DATA]…" at bounding box center [276, 206] width 527 height 230
click at [310, 110] on input "Street Address" at bounding box center [409, 108] width 251 height 15
type input "[STREET_ADDRESS]"
click at [492, 126] on div "Address 2 Mailroom Suite 100" at bounding box center [409, 135] width 251 height 25
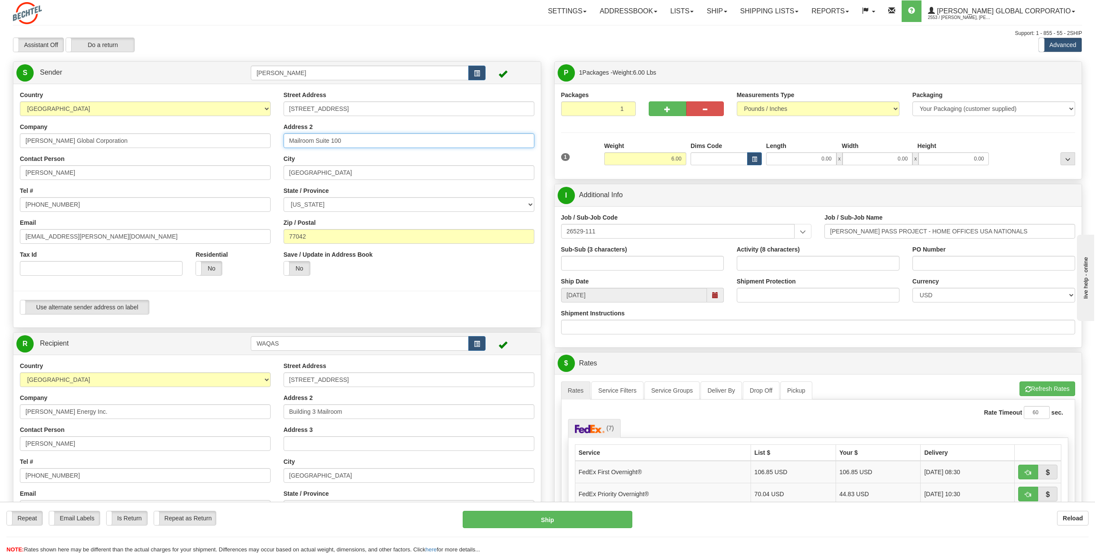
click at [371, 144] on input "Mailroom Suite 100" at bounding box center [409, 140] width 251 height 15
type input "M"
click at [334, 174] on input "[GEOGRAPHIC_DATA]" at bounding box center [409, 172] width 251 height 15
type input "H"
type input "Winnemucca"
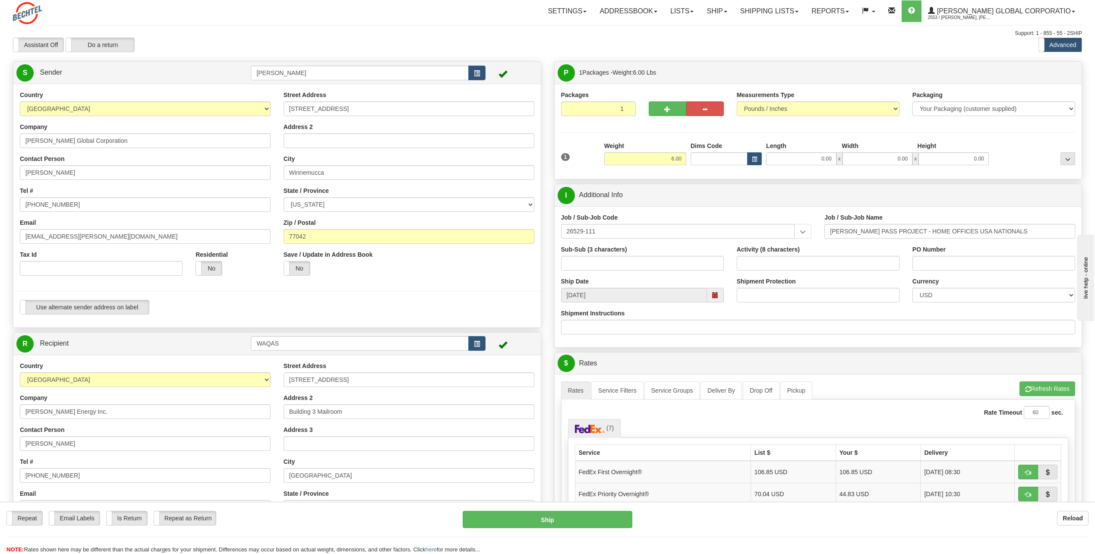
click at [479, 188] on div "State / Province [US_STATE] [US_STATE] [US_STATE] [US_STATE] Armed Forces Ameri…" at bounding box center [409, 198] width 251 height 25
click at [531, 201] on select "[US_STATE] [US_STATE] [US_STATE] [US_STATE] Armed Forces America Armed Forces E…" at bounding box center [409, 204] width 251 height 15
select select "NV"
click at [284, 197] on select "[US_STATE] [US_STATE] [US_STATE] [US_STATE] Armed Forces America Armed Forces E…" at bounding box center [409, 204] width 251 height 15
click at [322, 238] on input "77042" at bounding box center [409, 236] width 251 height 15
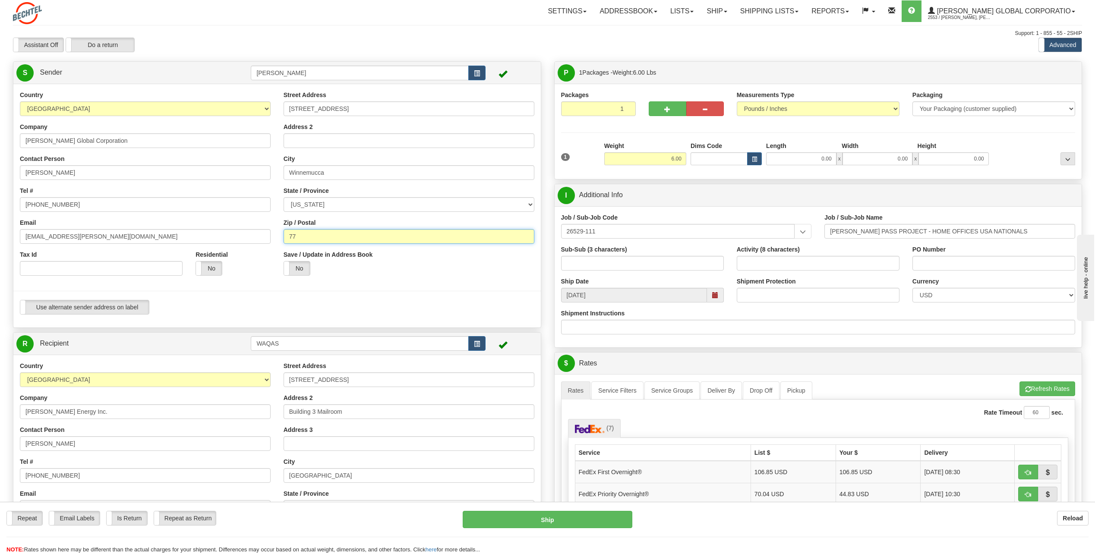
type input "7"
type input "89445"
click at [486, 271] on div "Save / Update in Address Book Yes No" at bounding box center [409, 266] width 264 height 32
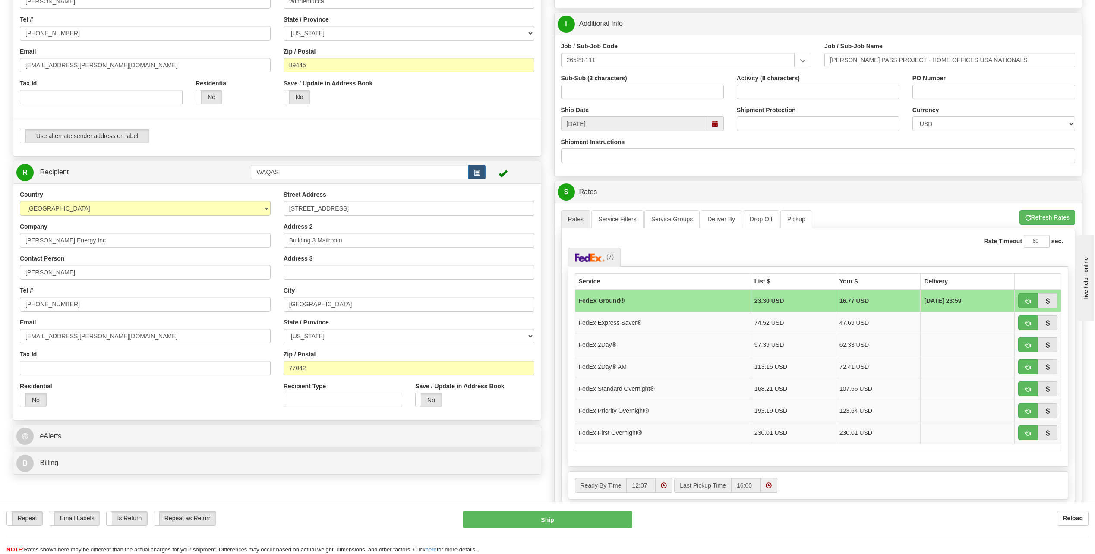
scroll to position [173, 0]
click at [1020, 320] on button "button" at bounding box center [1028, 321] width 20 height 15
type input "20"
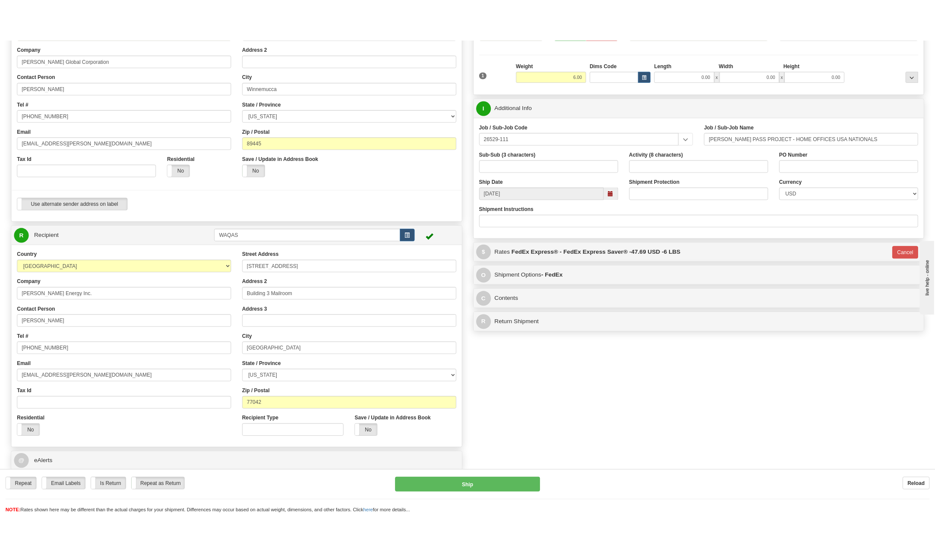
scroll to position [129, 0]
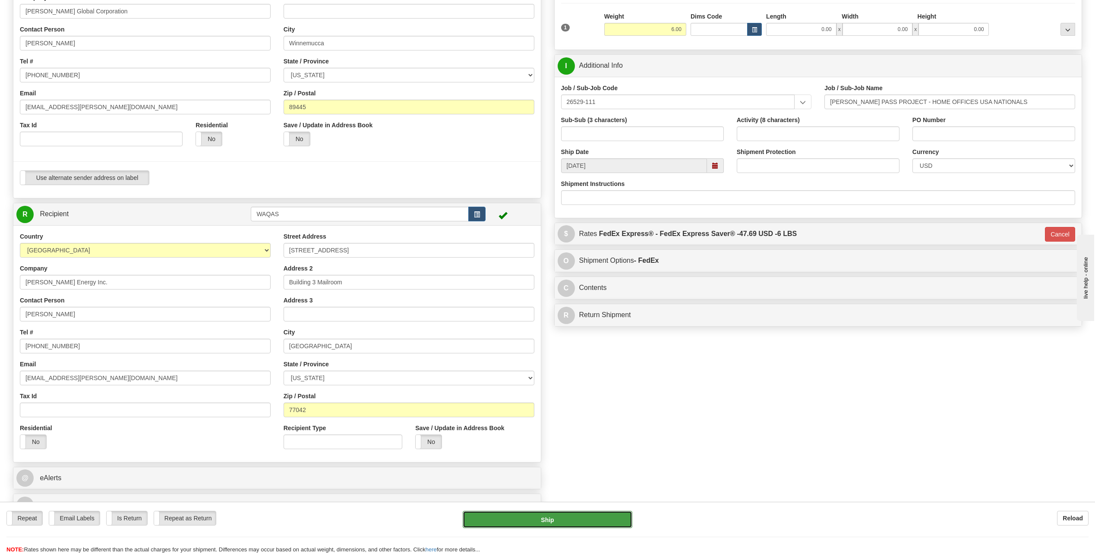
click at [570, 521] on button "Ship" at bounding box center [548, 519] width 170 height 17
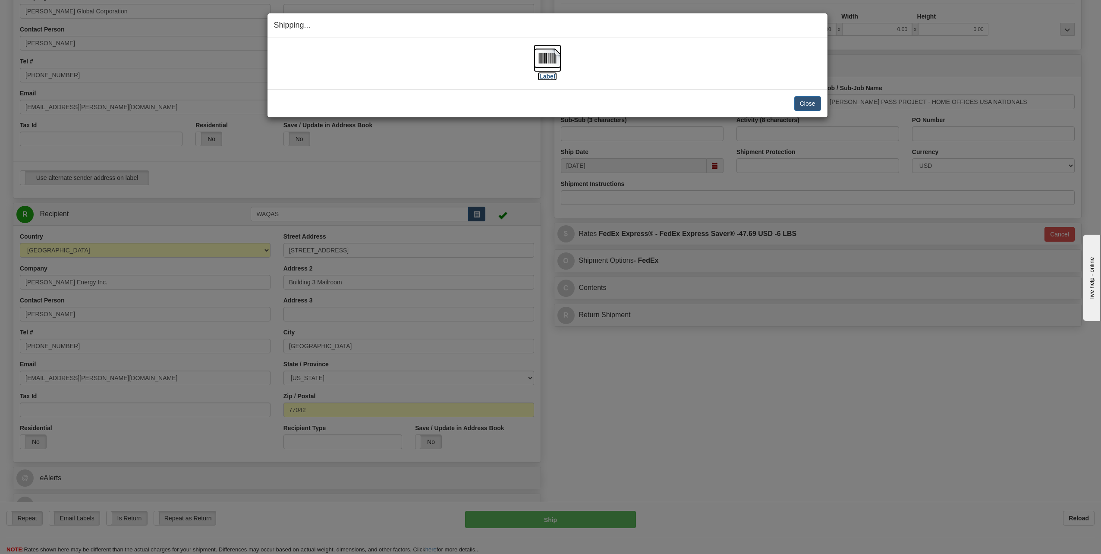
click at [554, 55] on img at bounding box center [548, 58] width 28 height 28
